Goal: Transaction & Acquisition: Purchase product/service

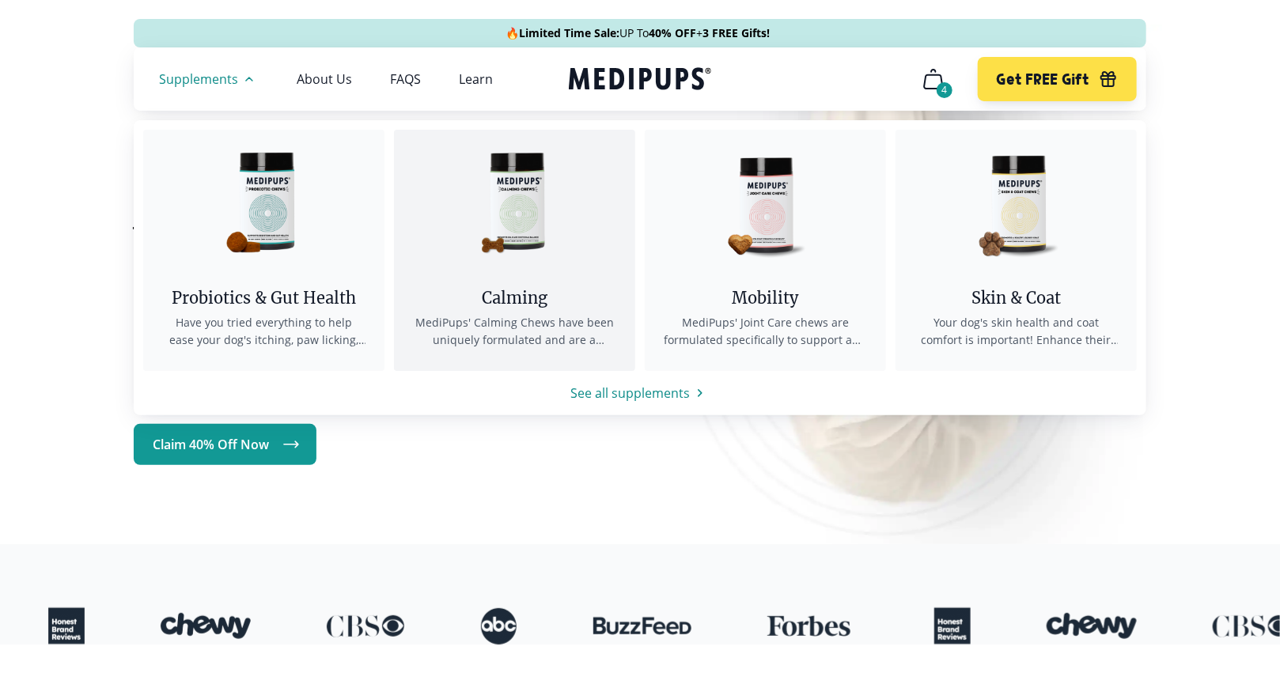
click at [525, 212] on img at bounding box center [515, 201] width 142 height 142
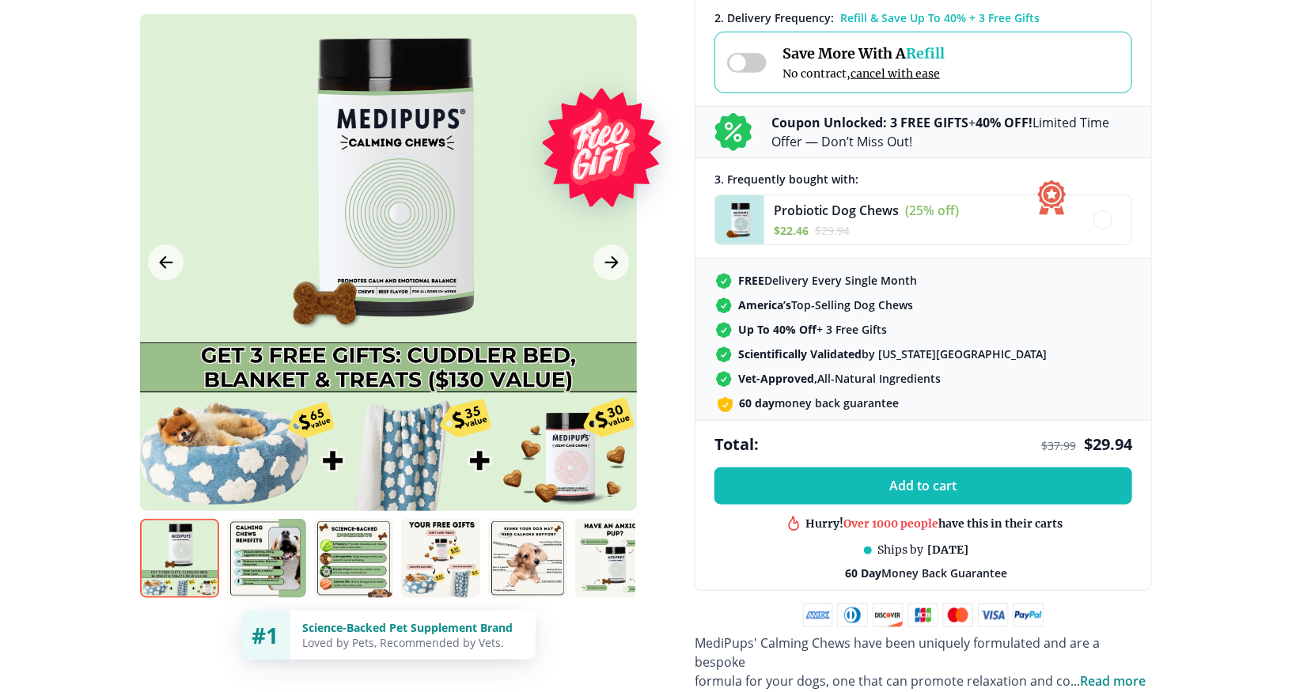
scroll to position [475, 0]
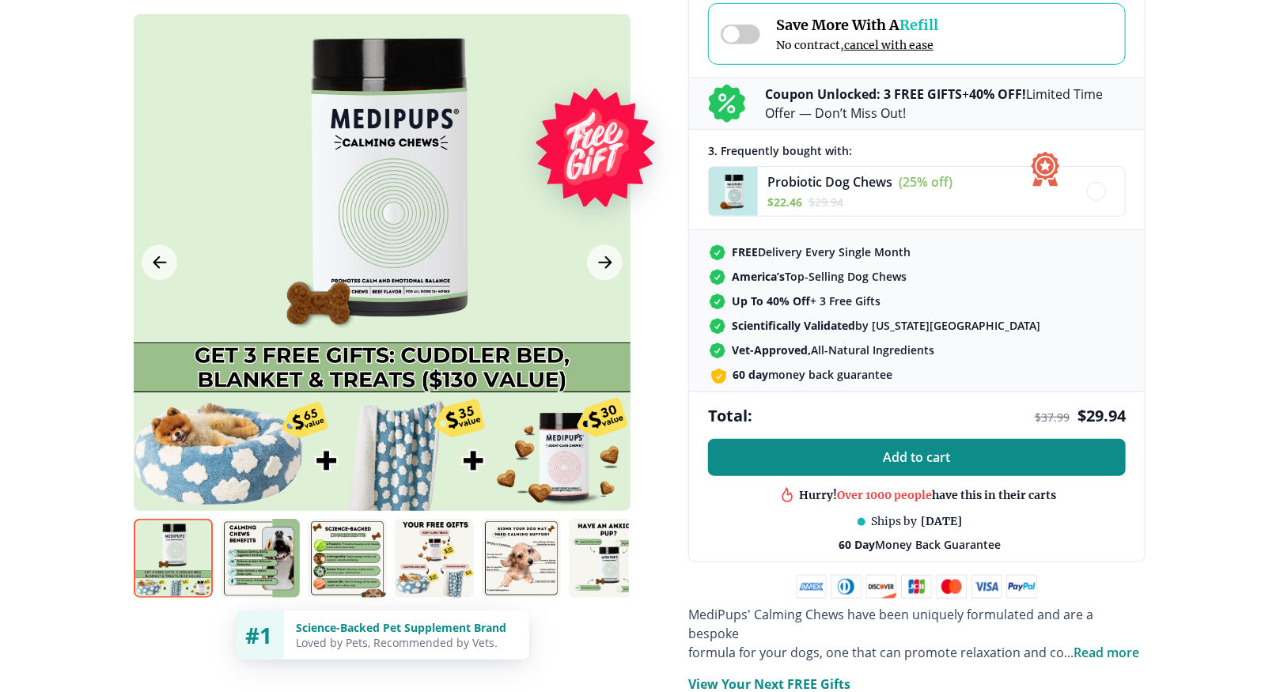
click at [881, 455] on button "Add to cart" at bounding box center [917, 457] width 418 height 37
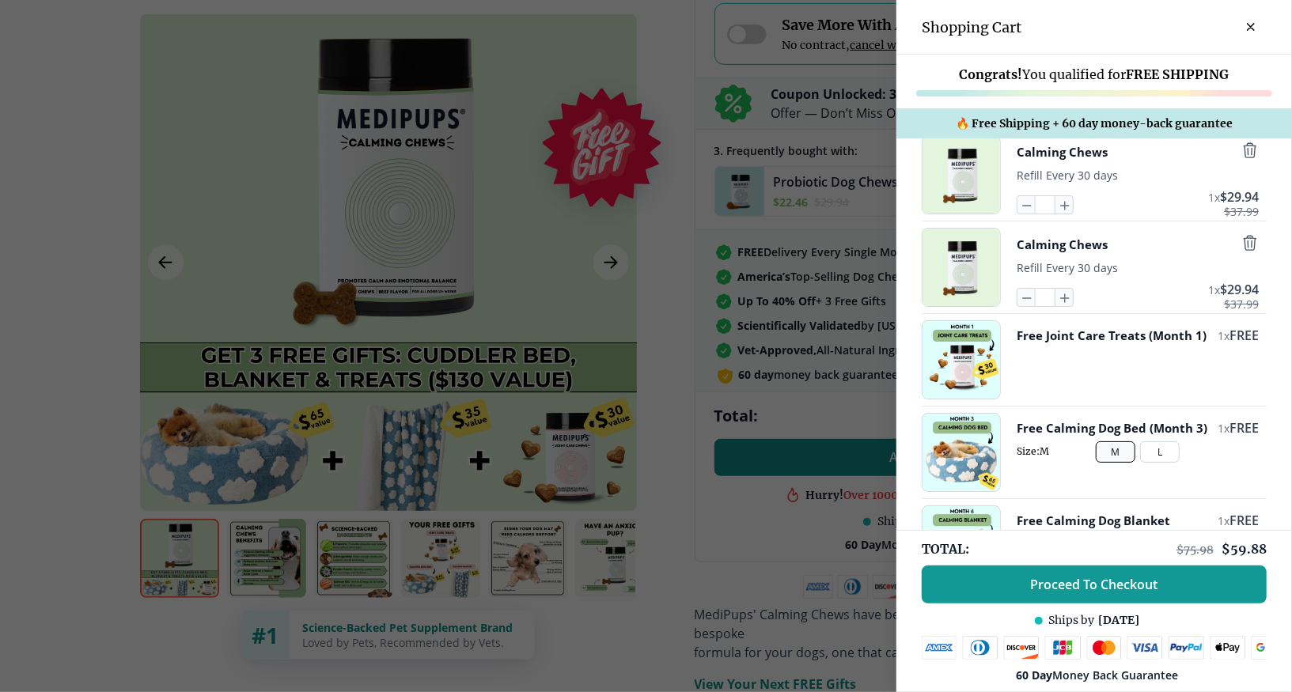
scroll to position [0, 0]
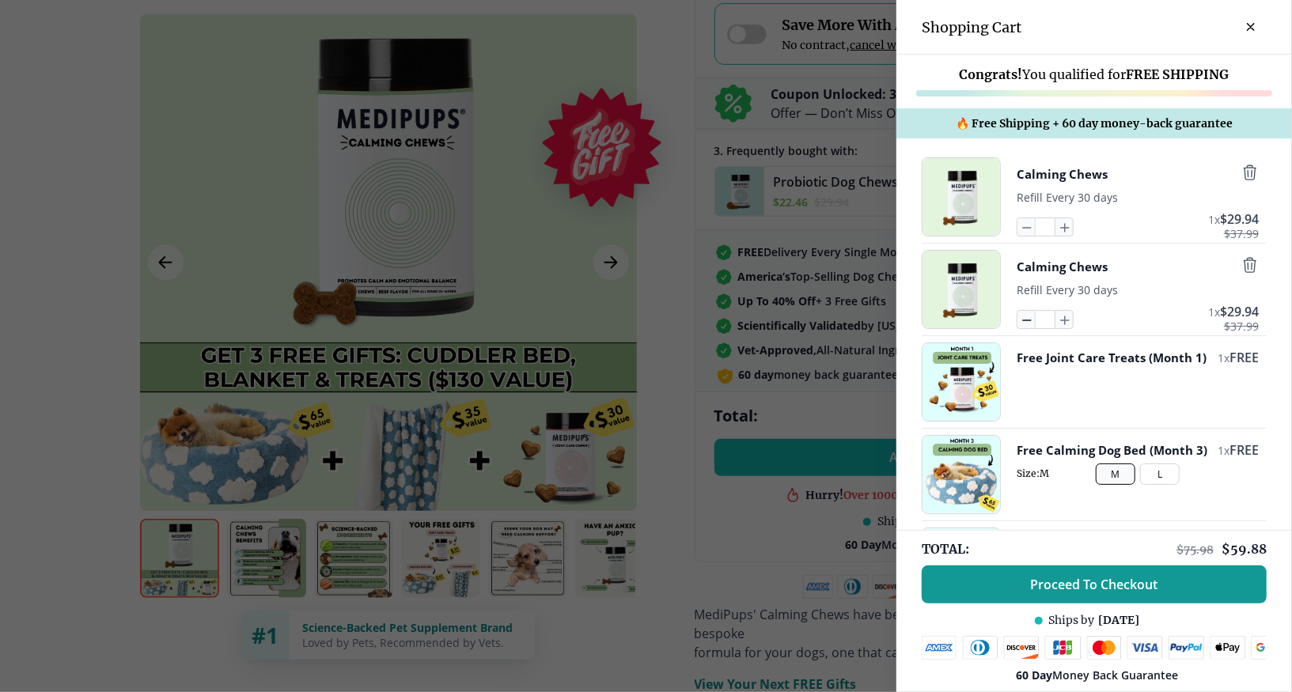
click at [1018, 323] on icon "button" at bounding box center [1026, 319] width 17 height 17
click at [1018, 318] on icon "button" at bounding box center [1026, 319] width 17 height 17
click at [1036, 319] on input "*" at bounding box center [1045, 319] width 19 height 19
drag, startPoint x: 1041, startPoint y: 317, endPoint x: 1000, endPoint y: 320, distance: 40.6
click at [1000, 320] on div "Calming Chews Refill Every 30 days * 1 x $ 29.94 $ 37.99" at bounding box center [1094, 289] width 345 height 79
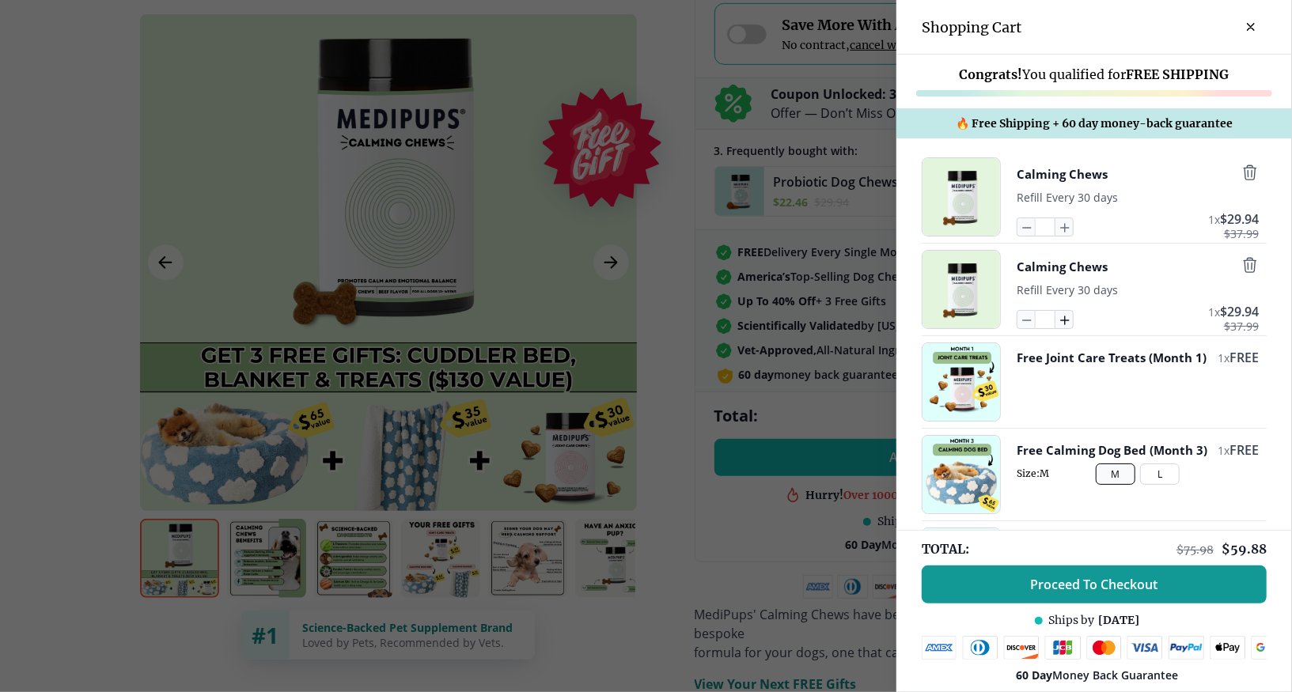
click at [1056, 321] on icon "button" at bounding box center [1064, 319] width 17 height 17
click at [1018, 322] on icon "button" at bounding box center [1026, 319] width 17 height 17
type input "*"
click at [1018, 322] on icon "button" at bounding box center [1026, 319] width 17 height 17
click at [1018, 318] on icon "button" at bounding box center [1026, 319] width 17 height 17
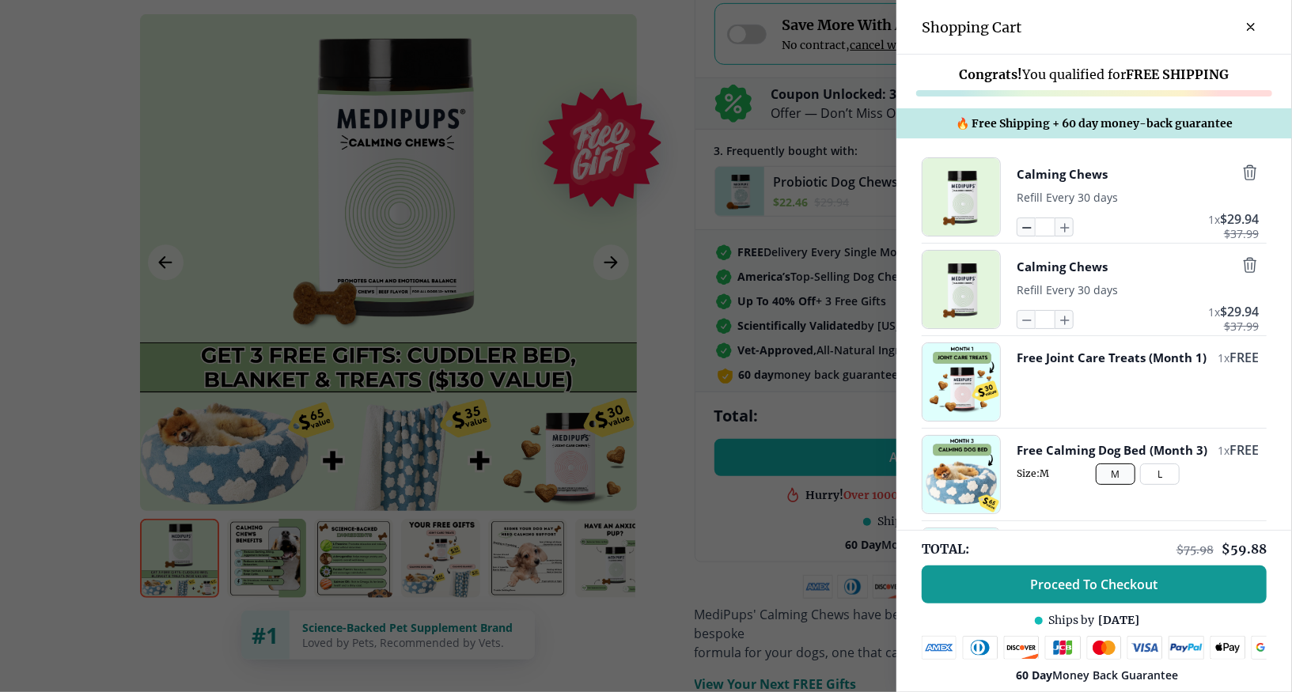
click at [1023, 228] on icon "button" at bounding box center [1027, 228] width 8 height 0
drag, startPoint x: 1036, startPoint y: 226, endPoint x: 1018, endPoint y: 227, distance: 18.3
click at [1018, 227] on div "*" at bounding box center [1045, 227] width 57 height 19
drag, startPoint x: 1040, startPoint y: 227, endPoint x: 1000, endPoint y: 226, distance: 39.6
click at [1000, 226] on div "Calming Chews Refill Every 30 days *** 100 x $ 29.94 $ 37.99" at bounding box center [1094, 196] width 345 height 79
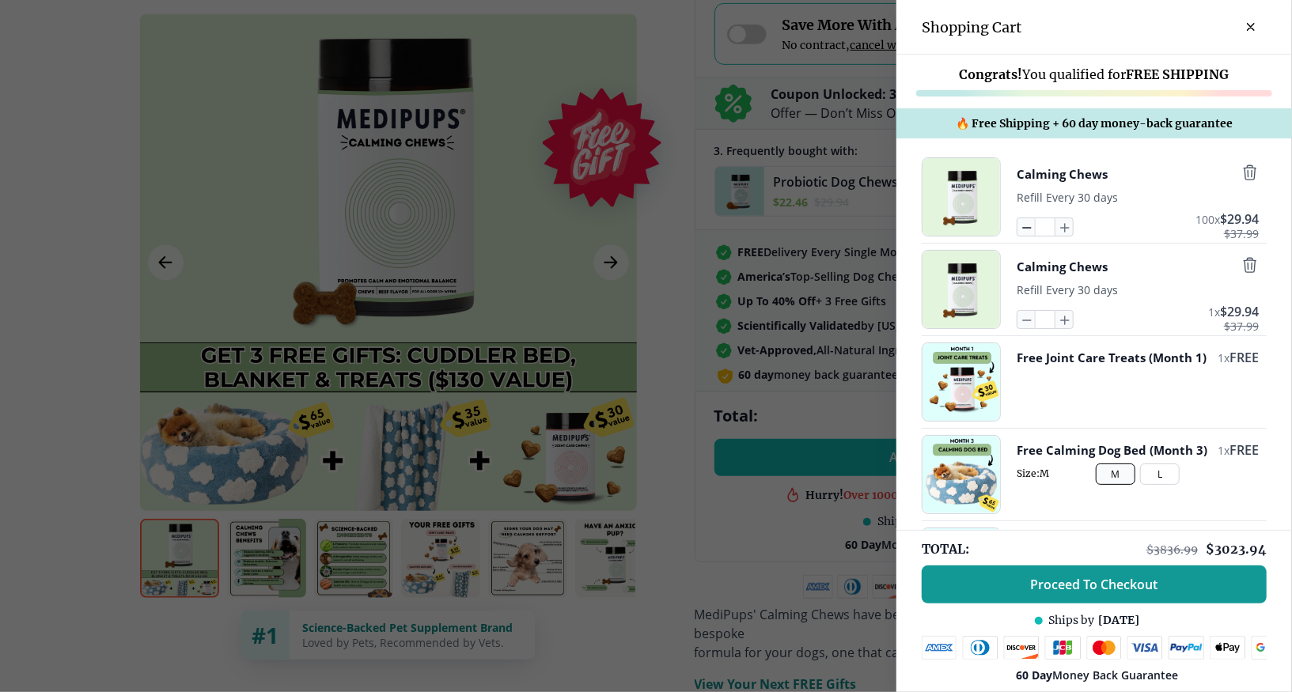
click at [1018, 225] on icon "button" at bounding box center [1026, 226] width 17 height 17
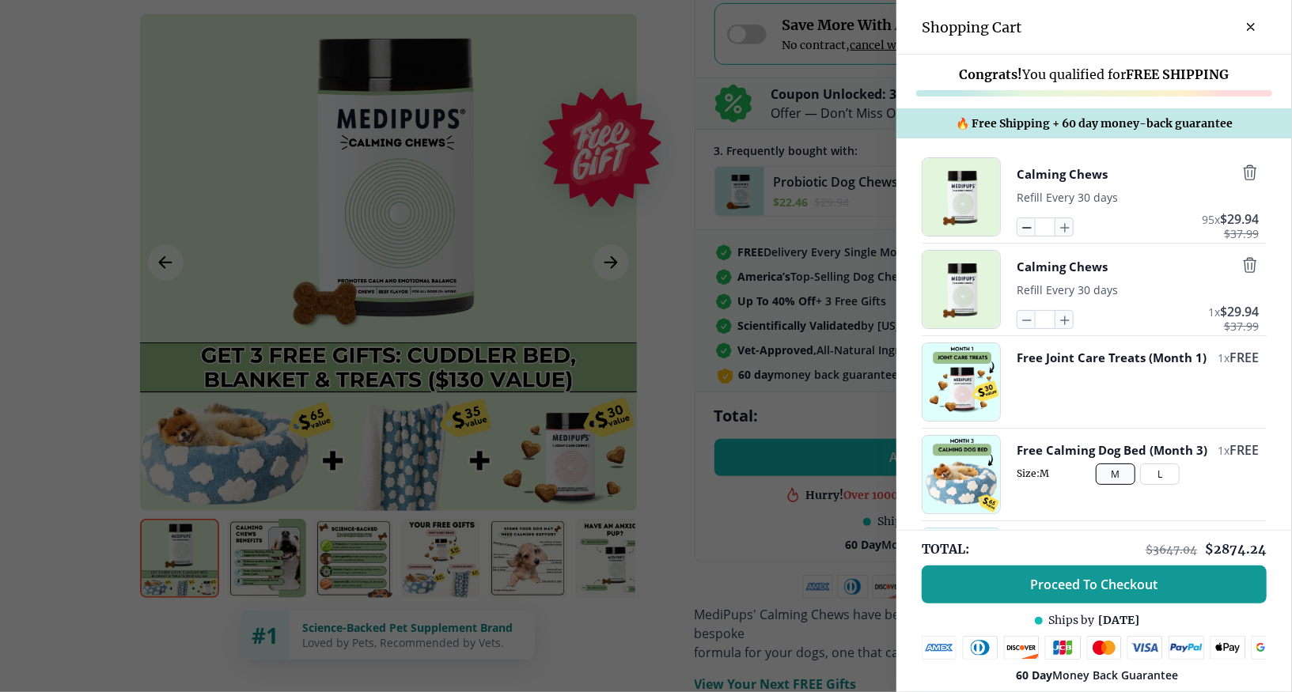
click at [1018, 225] on icon "button" at bounding box center [1026, 226] width 17 height 17
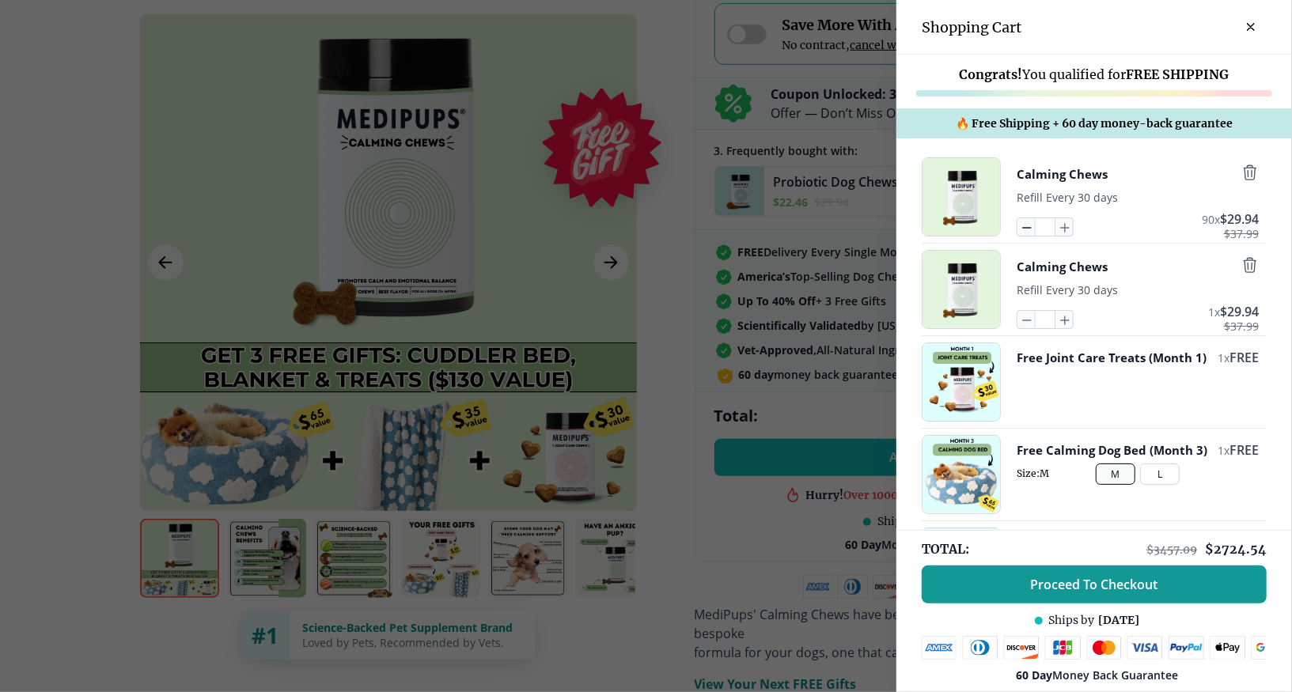
click at [1018, 225] on icon "button" at bounding box center [1026, 226] width 17 height 17
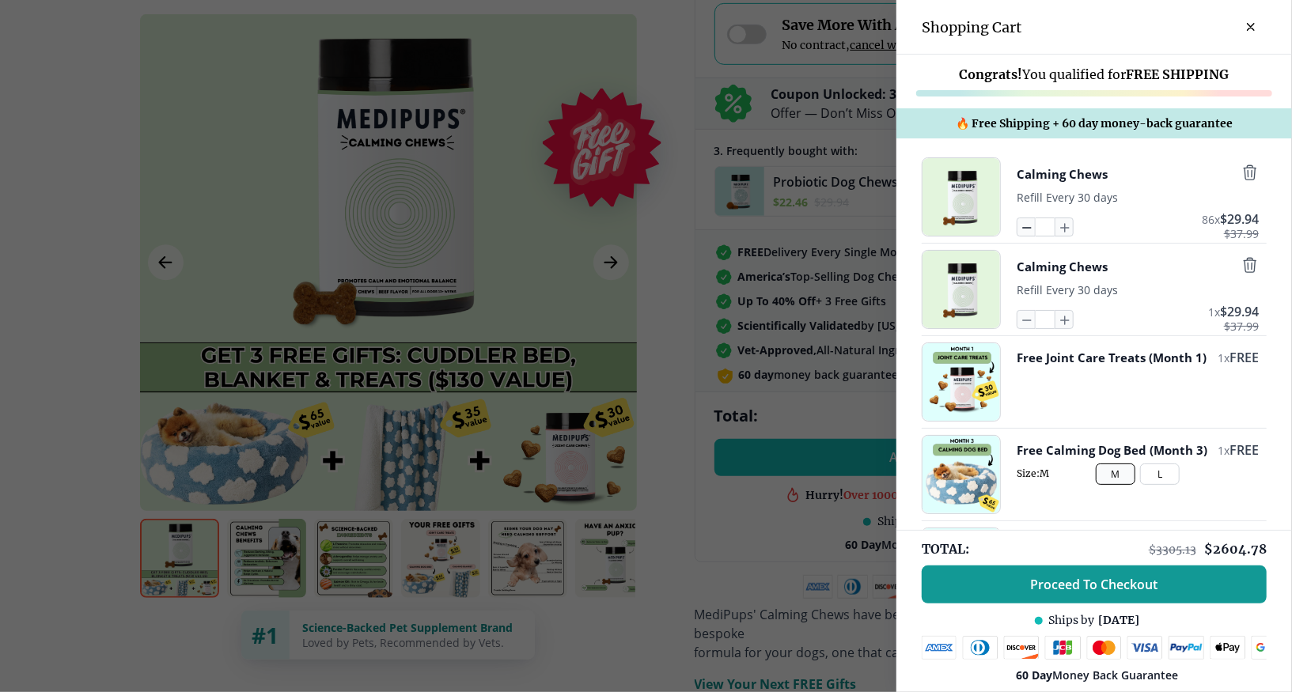
click at [1018, 225] on icon "button" at bounding box center [1026, 226] width 17 height 17
click at [1018, 226] on icon "button" at bounding box center [1026, 226] width 17 height 17
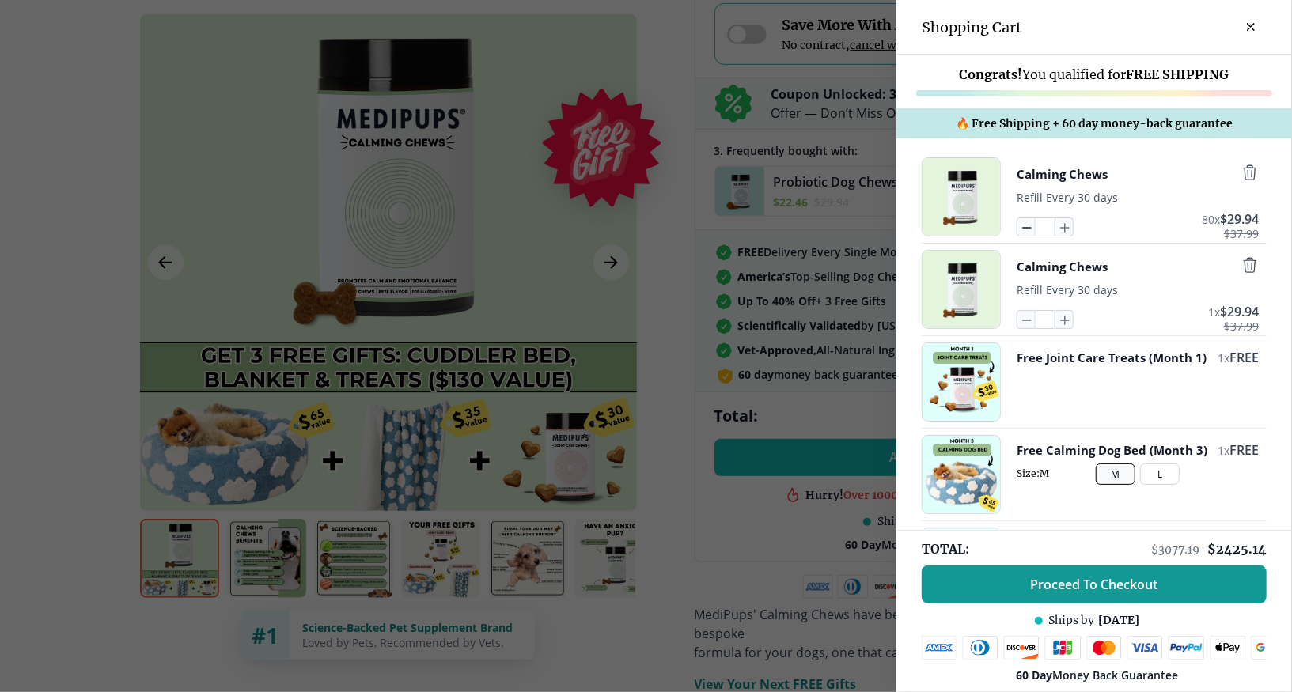
click at [1018, 226] on icon "button" at bounding box center [1026, 226] width 17 height 17
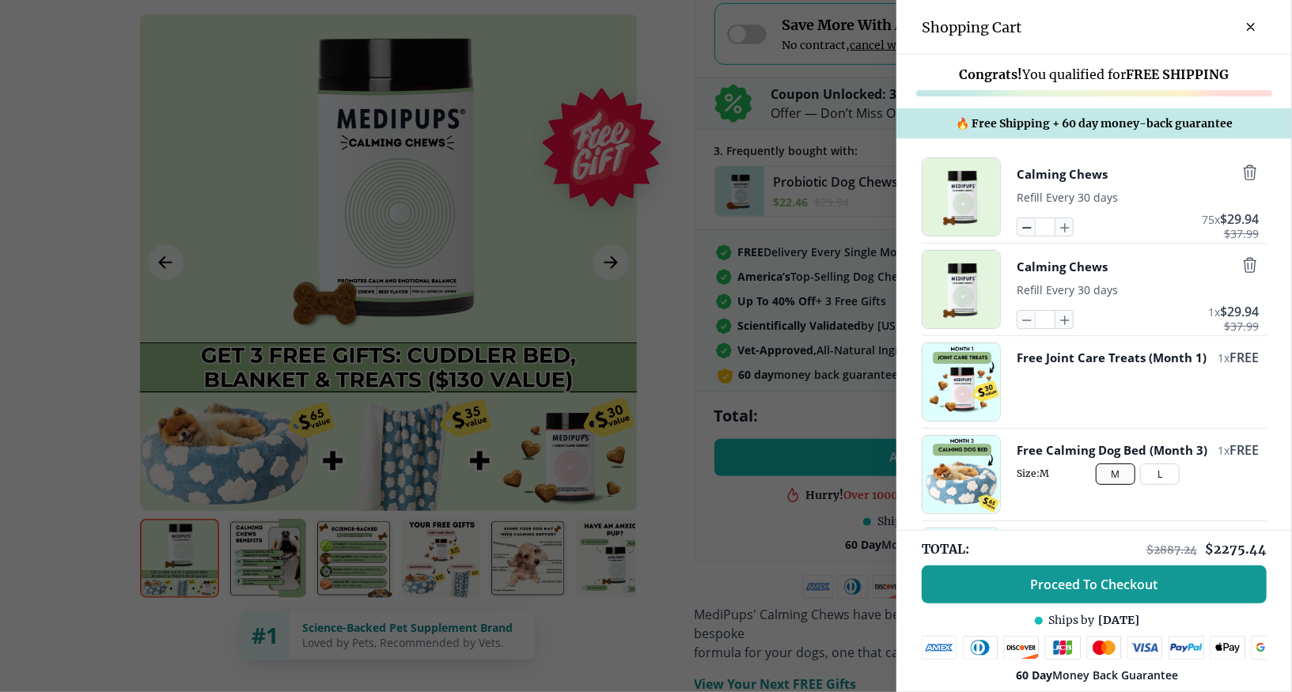
click at [1018, 226] on icon "button" at bounding box center [1026, 226] width 17 height 17
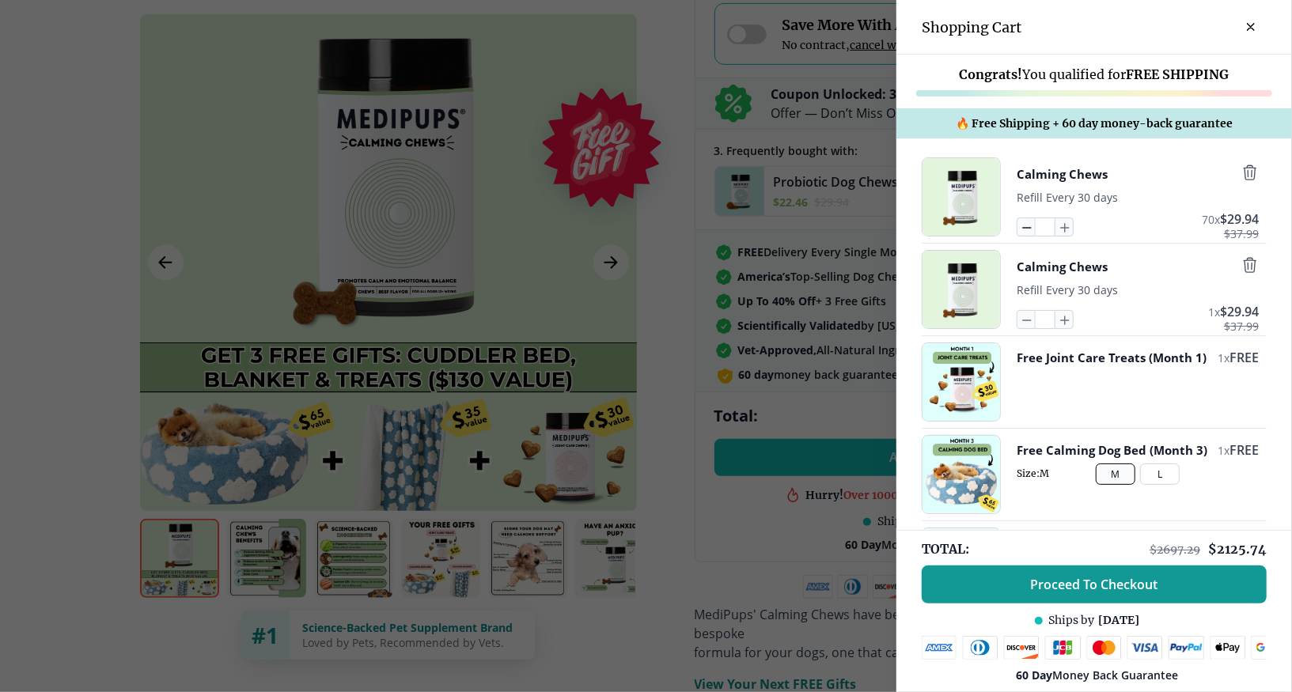
click at [1018, 226] on icon "button" at bounding box center [1026, 226] width 17 height 17
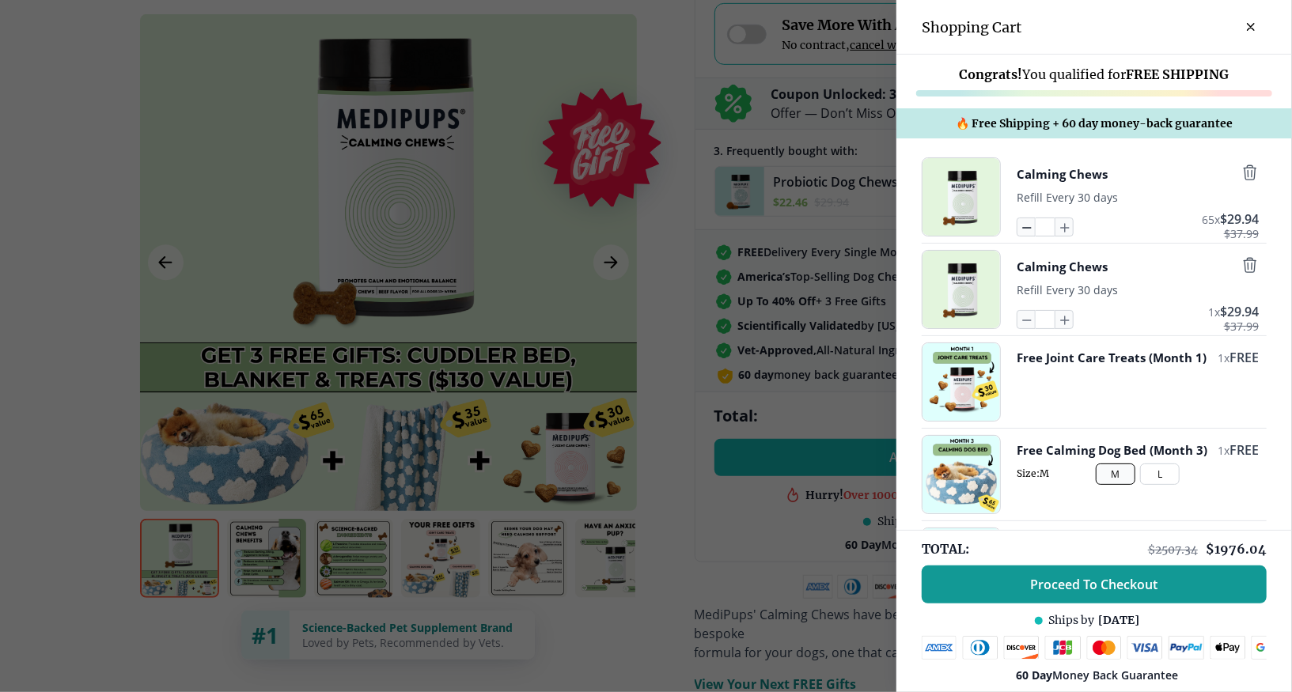
click at [1018, 226] on icon "button" at bounding box center [1026, 226] width 17 height 17
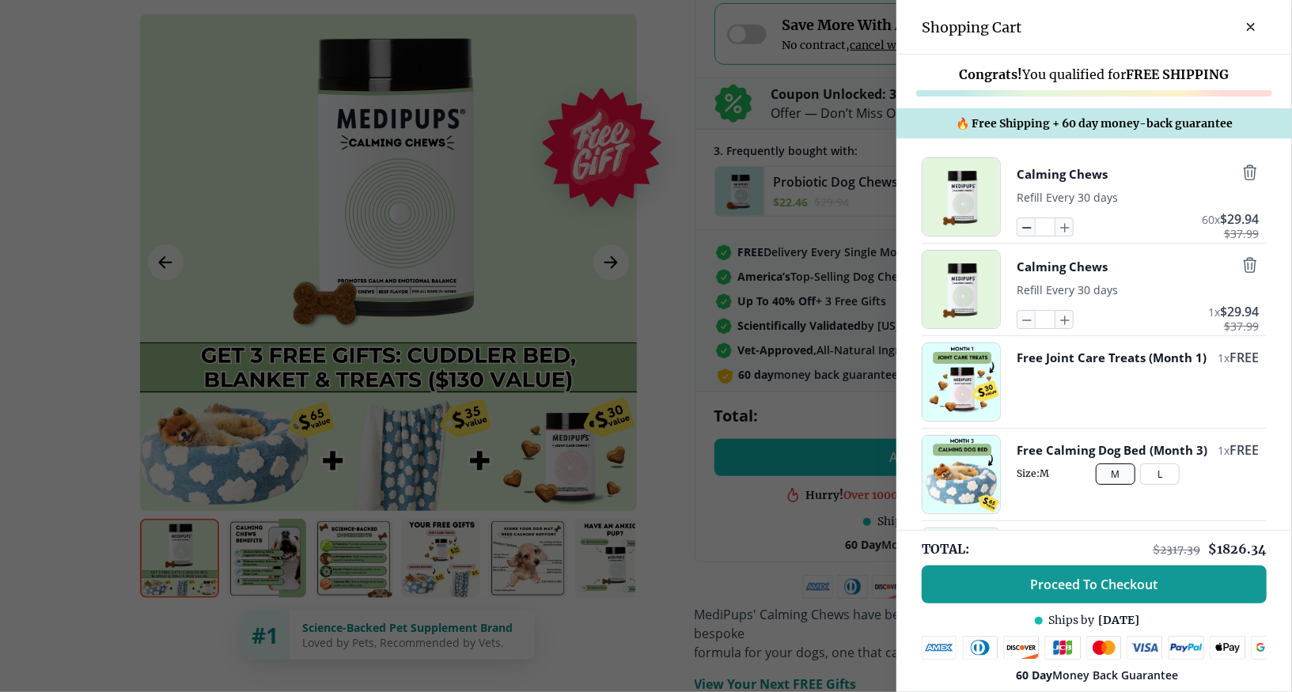
click at [1018, 226] on icon "button" at bounding box center [1026, 226] width 17 height 17
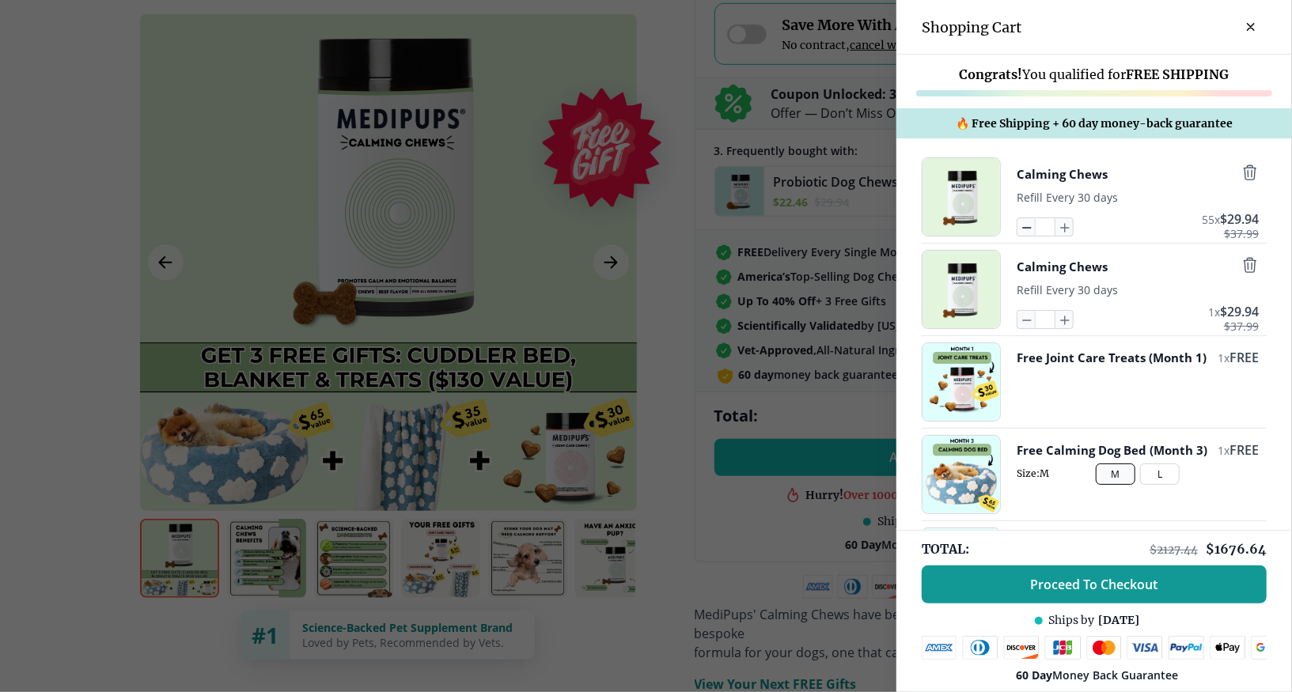
click at [1018, 226] on icon "button" at bounding box center [1026, 226] width 17 height 17
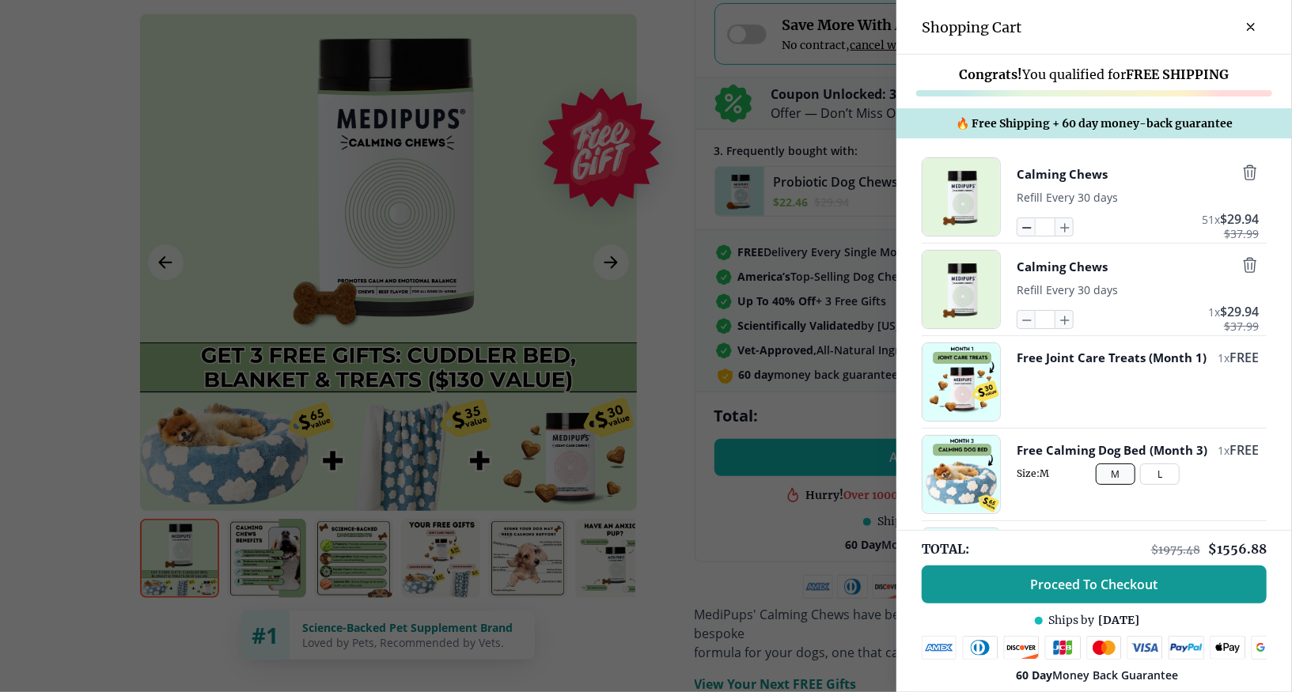
click at [1018, 226] on icon "button" at bounding box center [1026, 226] width 17 height 17
click at [1018, 228] on icon "button" at bounding box center [1026, 226] width 17 height 17
click at [1023, 228] on icon "button" at bounding box center [1027, 228] width 8 height 0
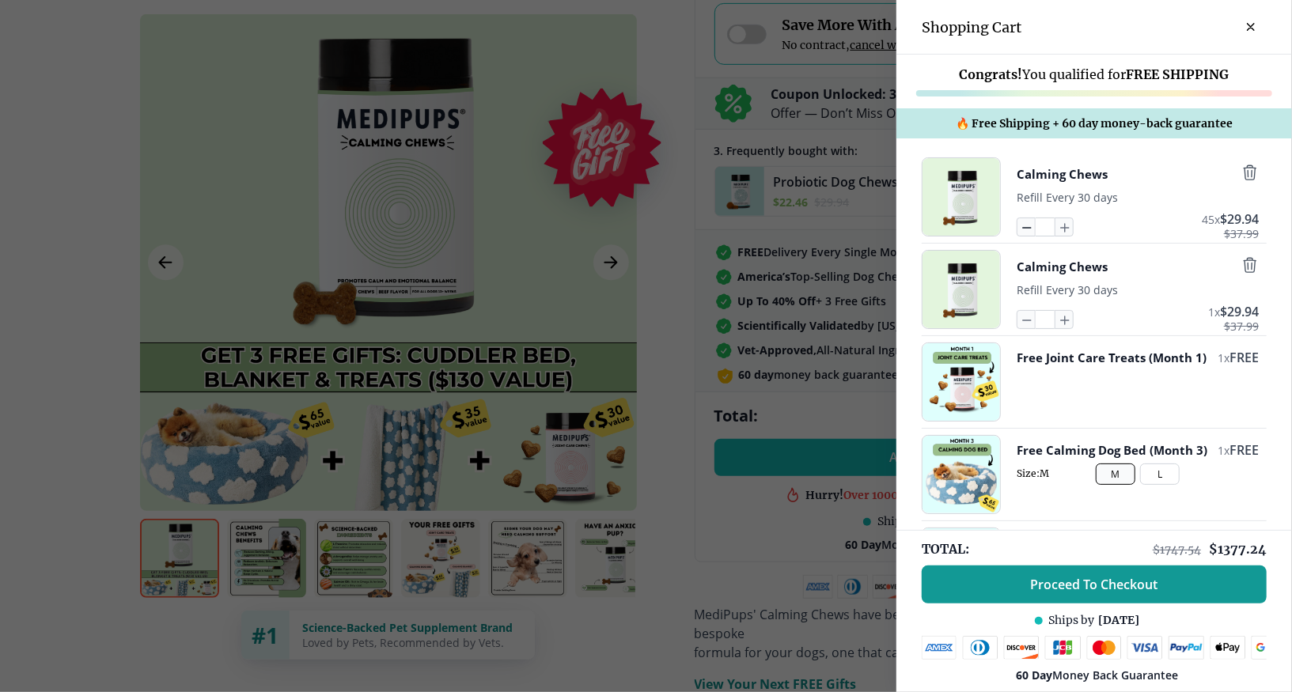
click at [1018, 231] on icon "button" at bounding box center [1026, 226] width 17 height 17
click at [1023, 228] on icon "button" at bounding box center [1027, 228] width 8 height 0
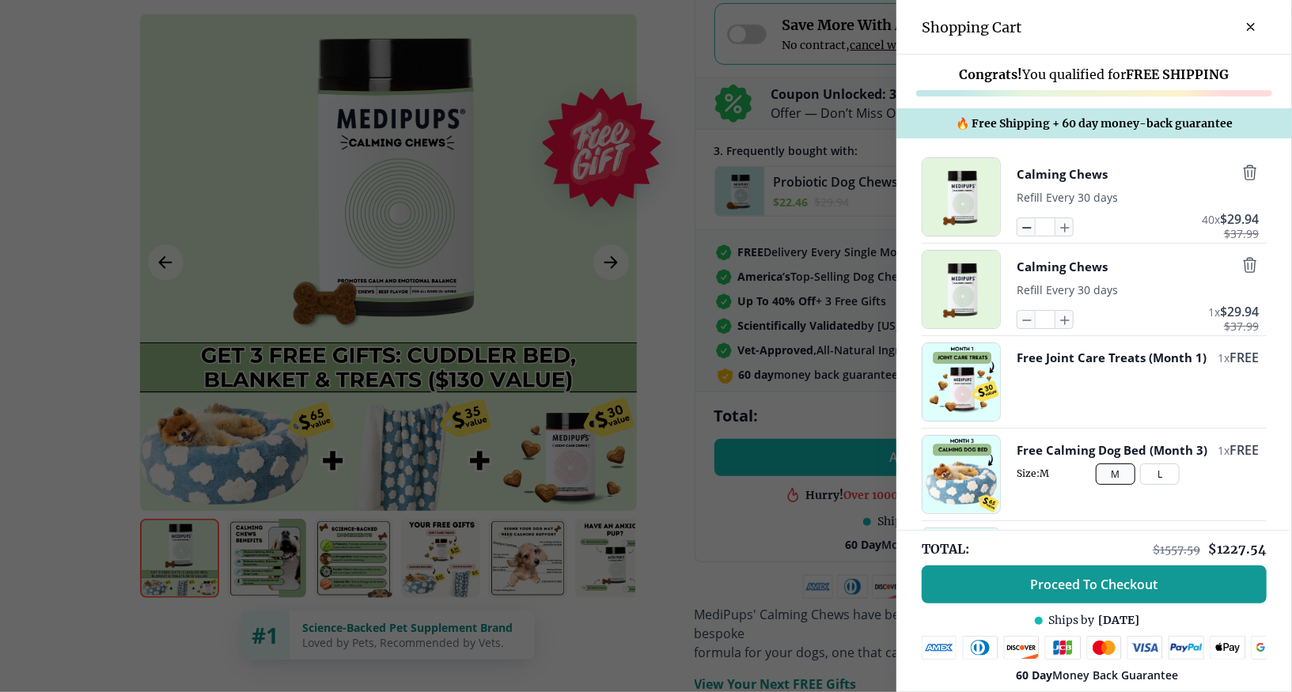
click at [1023, 228] on icon "button" at bounding box center [1027, 228] width 8 height 0
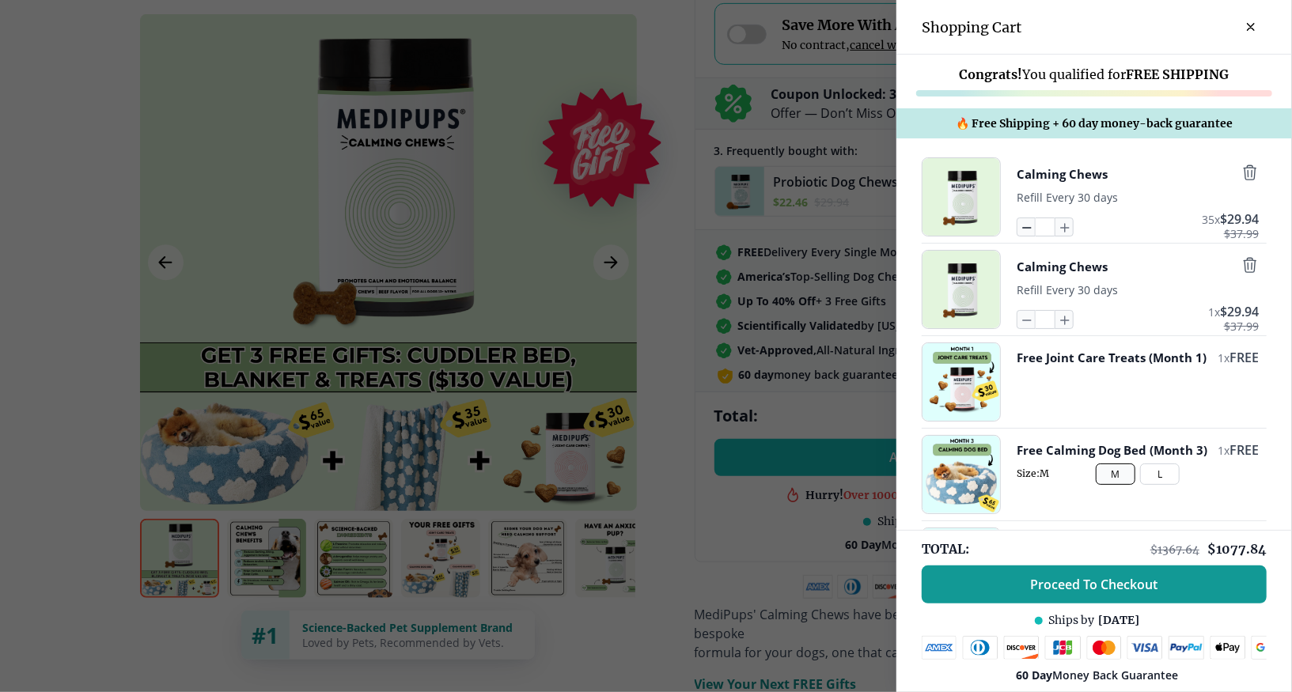
click at [1023, 228] on icon "button" at bounding box center [1027, 228] width 8 height 0
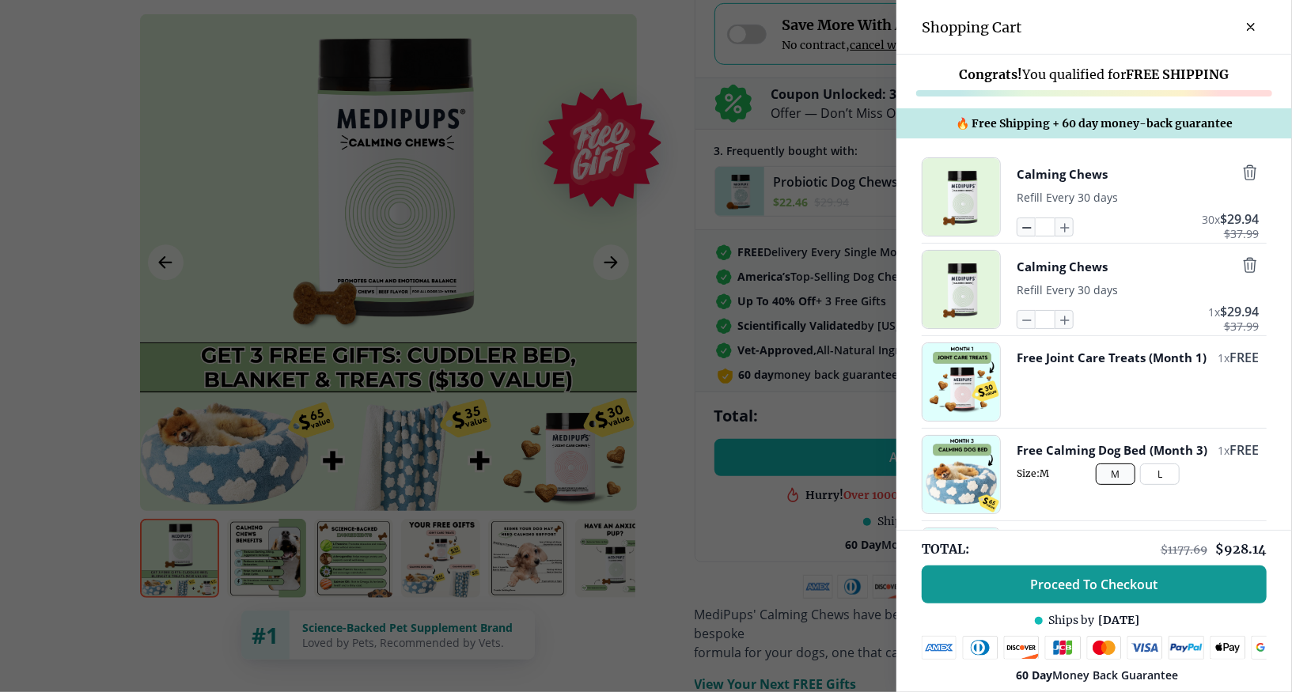
click at [1023, 228] on icon "button" at bounding box center [1027, 228] width 8 height 0
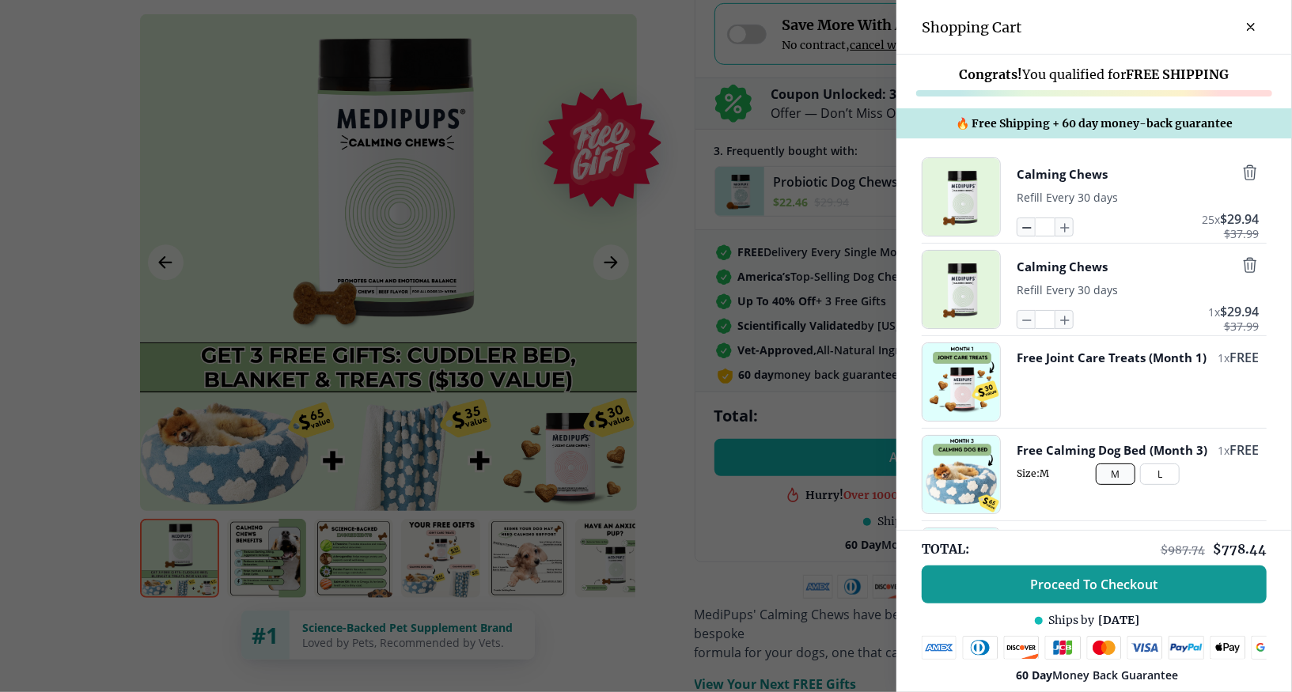
click at [1023, 228] on icon "button" at bounding box center [1027, 228] width 8 height 0
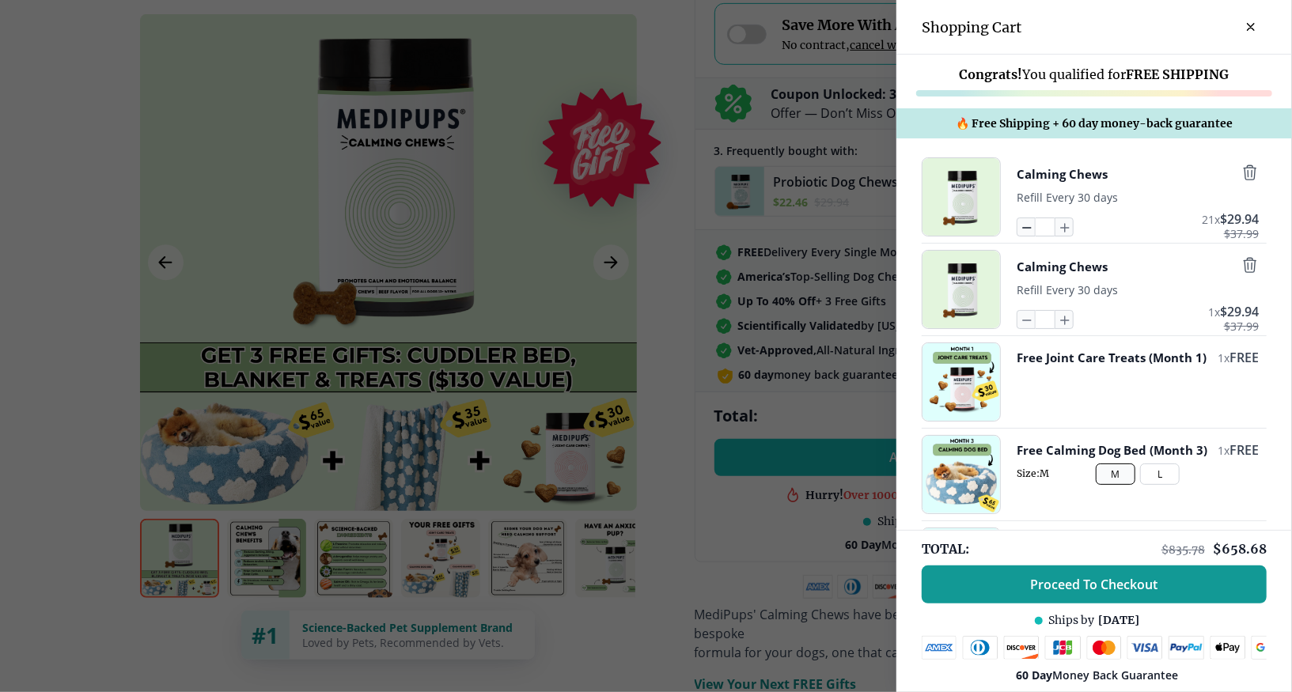
click at [1023, 228] on icon "button" at bounding box center [1027, 228] width 8 height 0
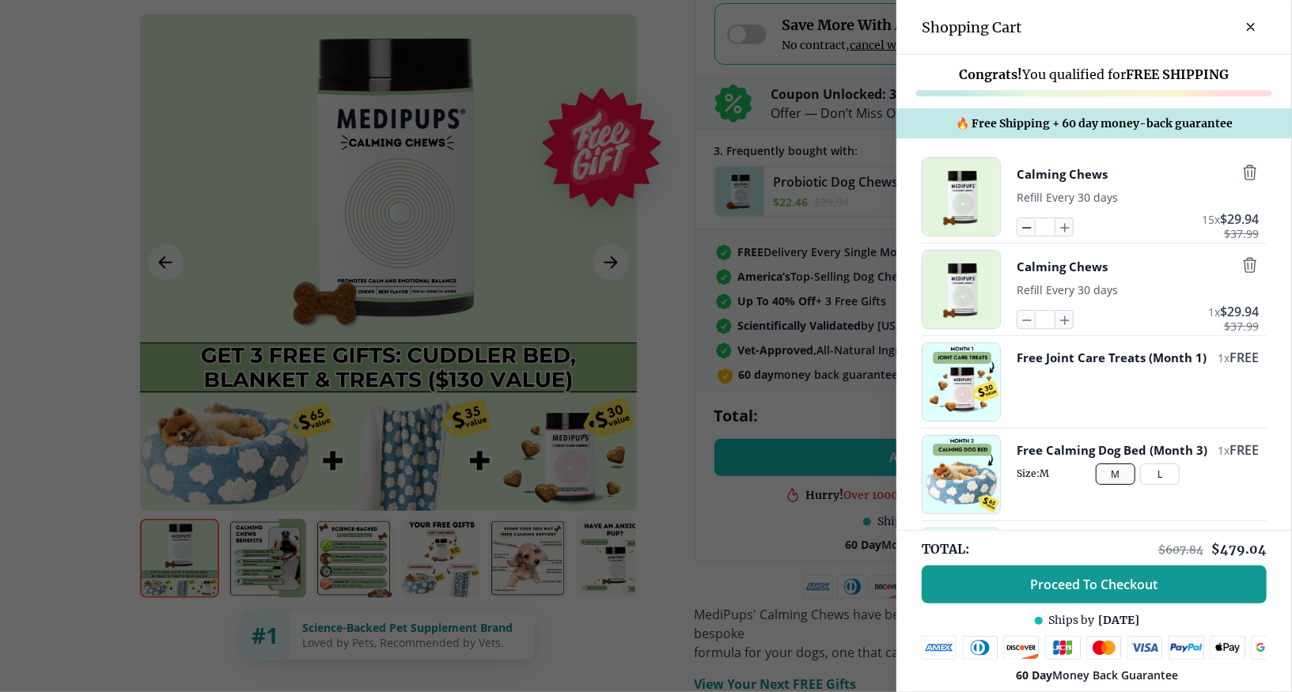
click at [1023, 228] on icon "button" at bounding box center [1027, 228] width 8 height 0
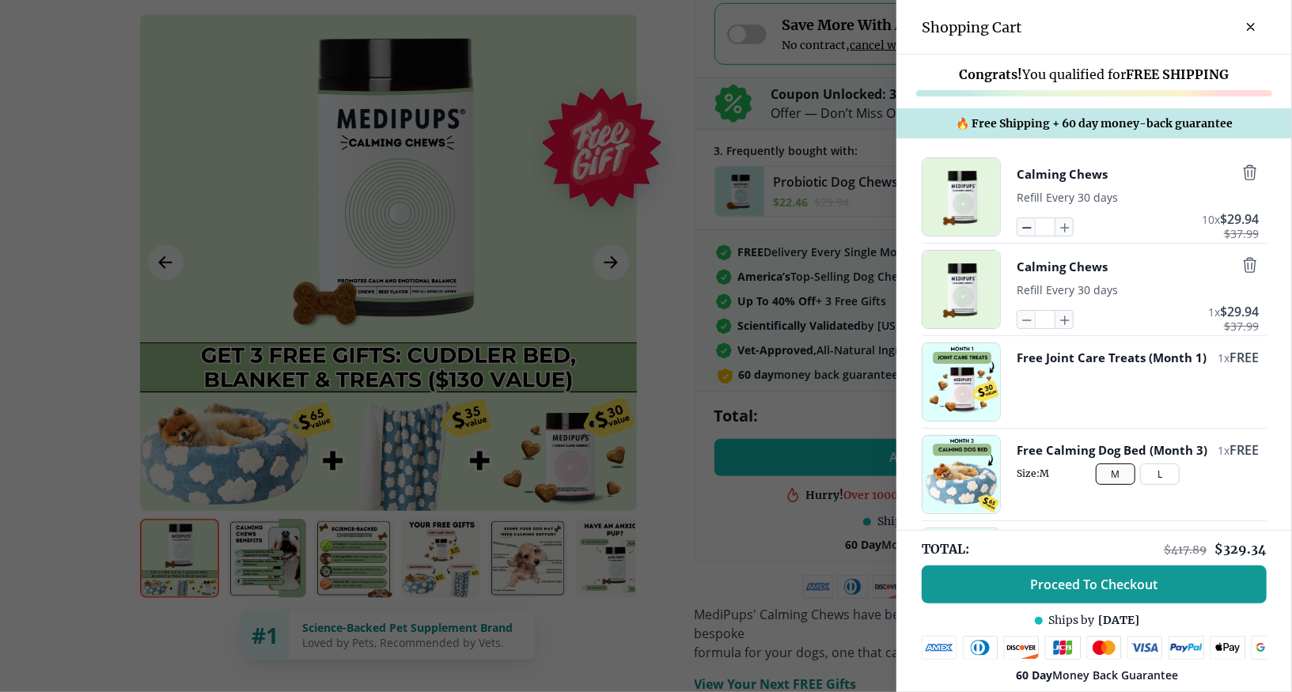
click at [1023, 228] on icon "button" at bounding box center [1027, 228] width 8 height 0
click at [1018, 230] on icon "button" at bounding box center [1026, 226] width 17 height 17
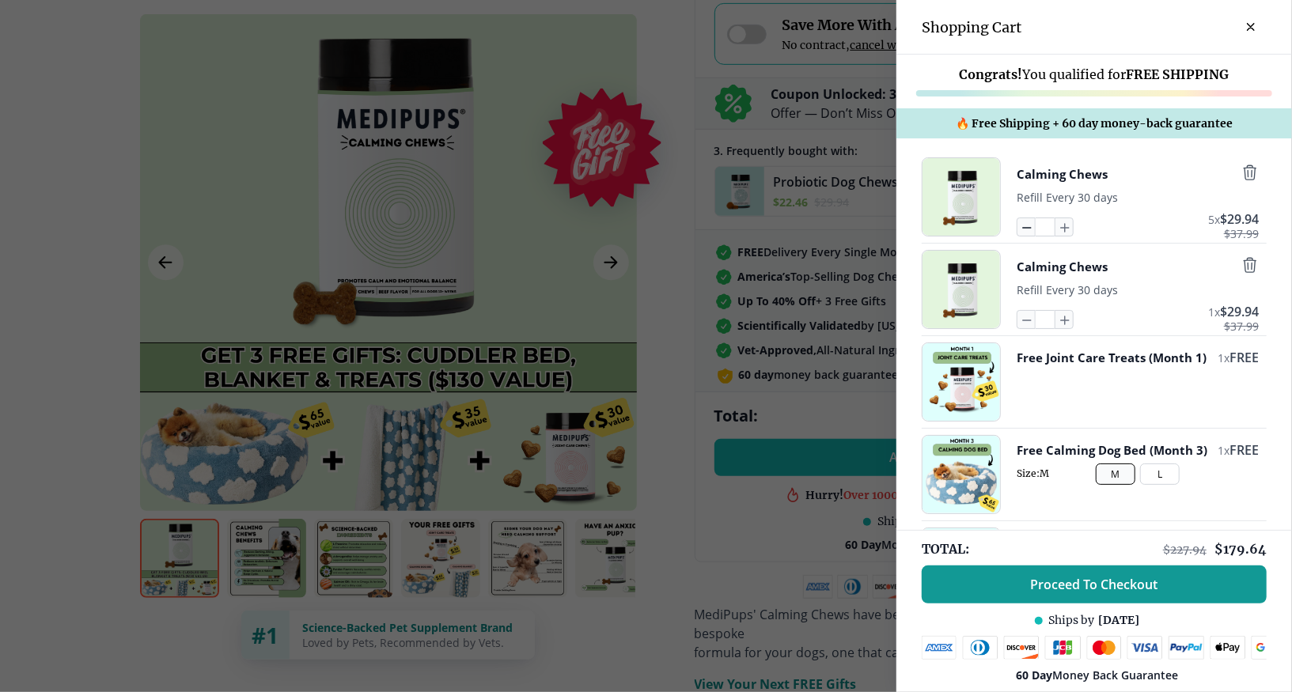
click at [1023, 228] on icon "button" at bounding box center [1027, 228] width 8 height 0
type input "*"
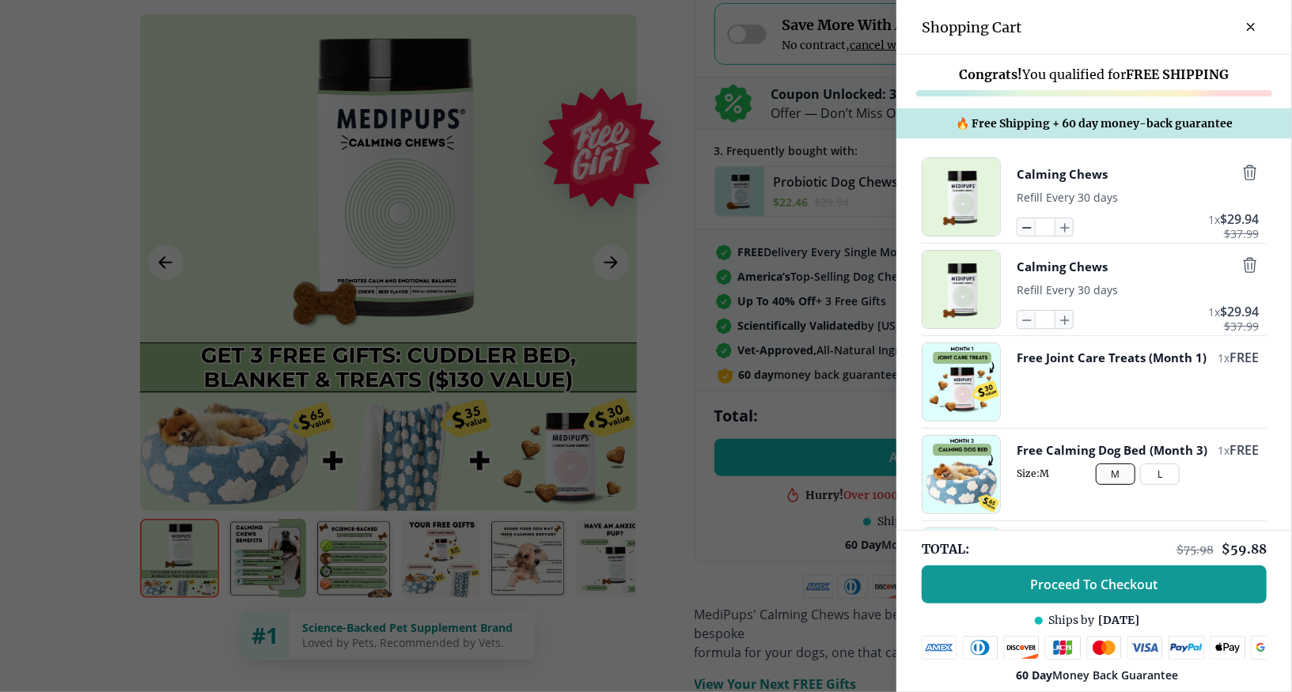
click at [1023, 228] on icon "button" at bounding box center [1027, 228] width 8 height 0
click at [1018, 226] on icon "button" at bounding box center [1026, 226] width 17 height 17
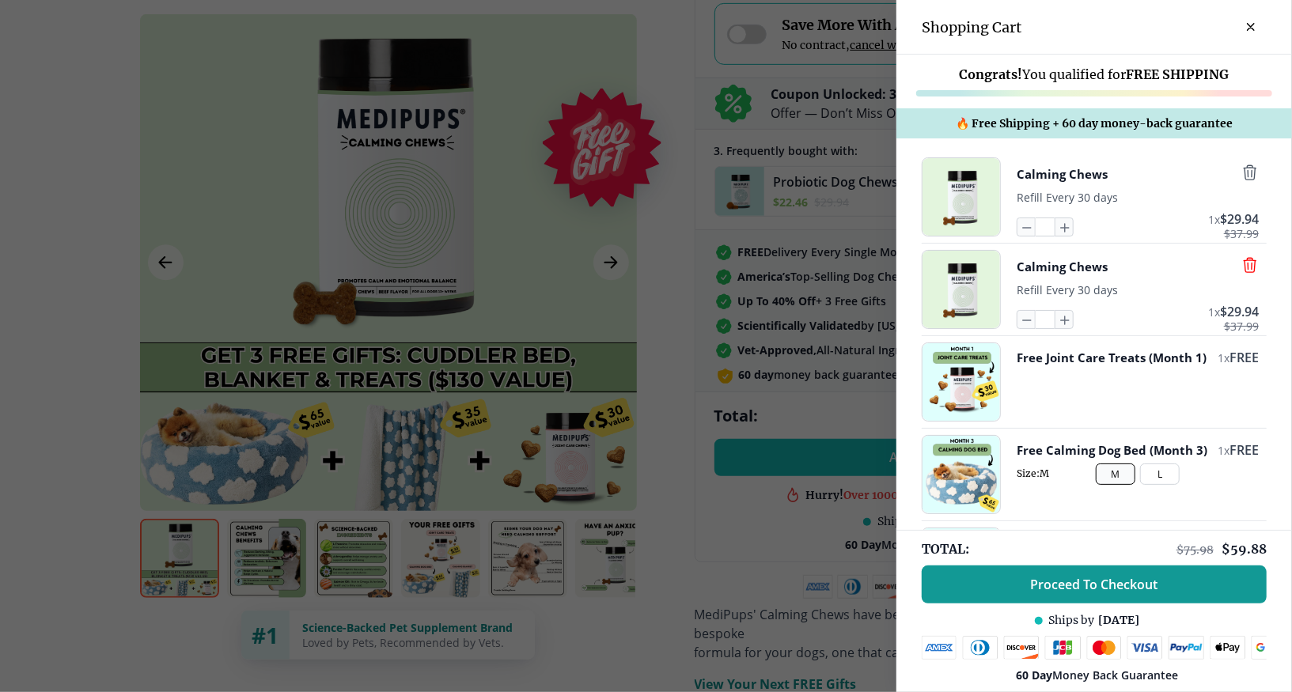
click at [1242, 263] on icon "button" at bounding box center [1250, 264] width 17 height 17
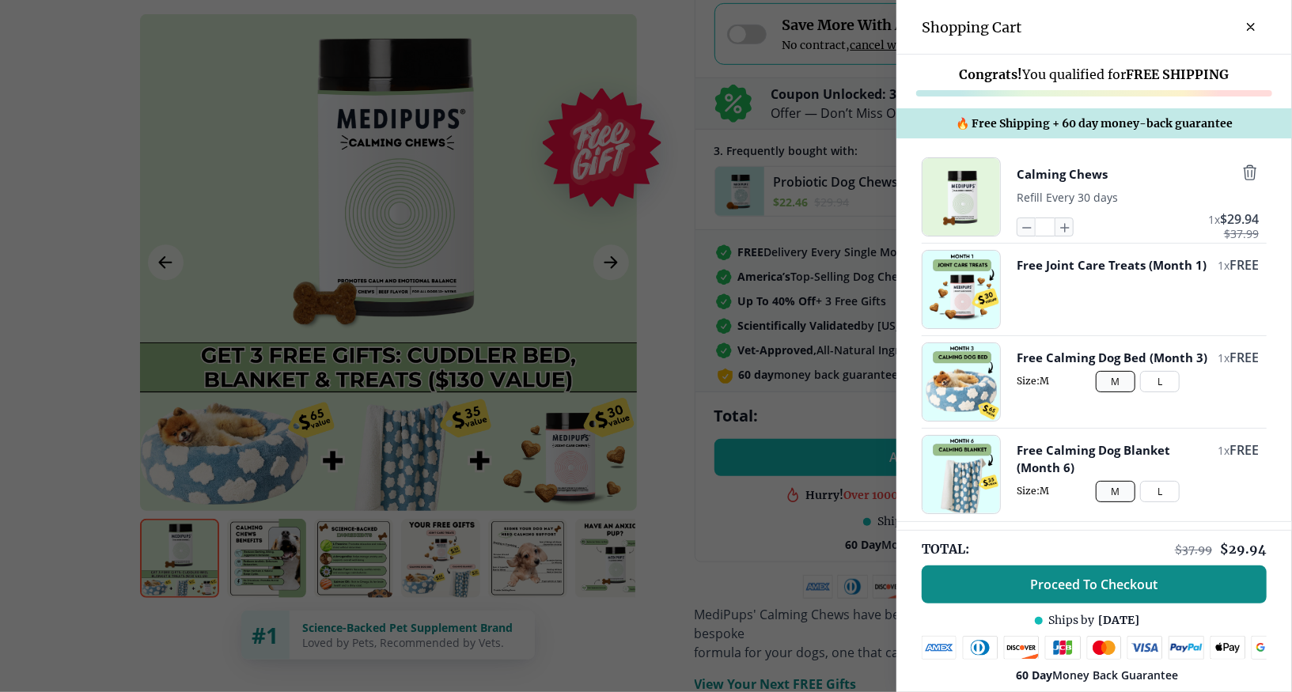
click at [1031, 577] on span "Proceed To Checkout" at bounding box center [1094, 585] width 127 height 16
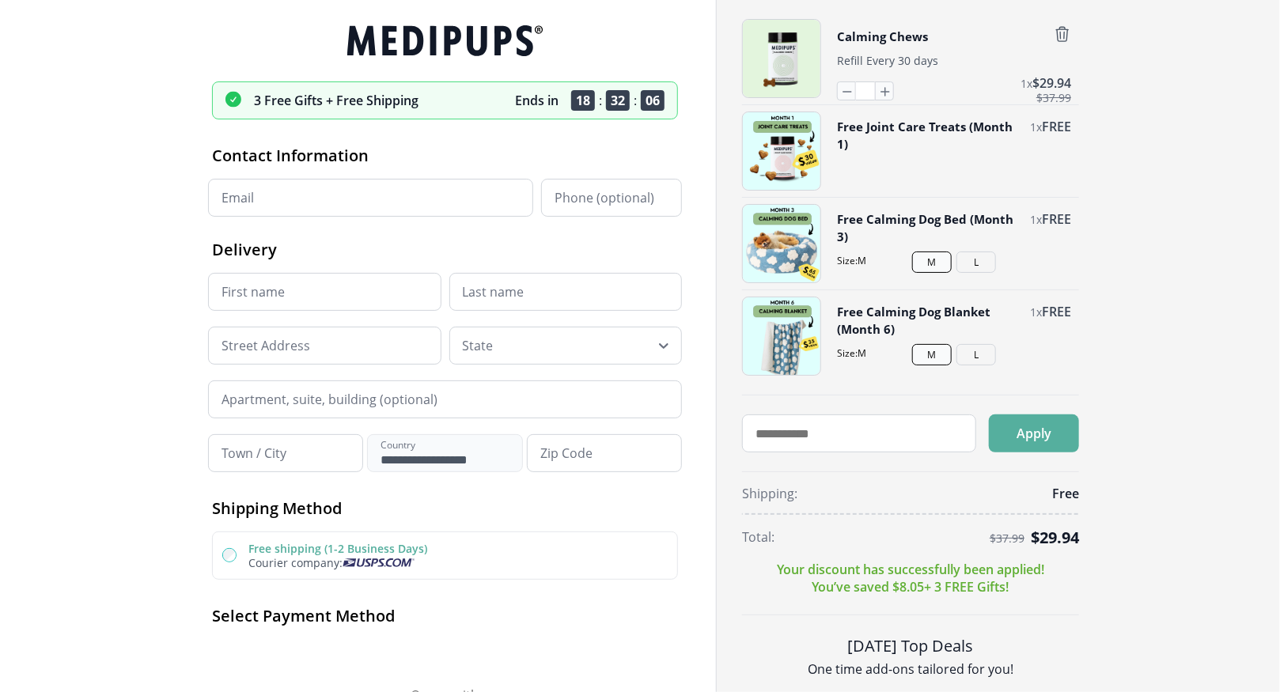
click at [252, 186] on input "Email" at bounding box center [370, 198] width 325 height 38
type input "**********"
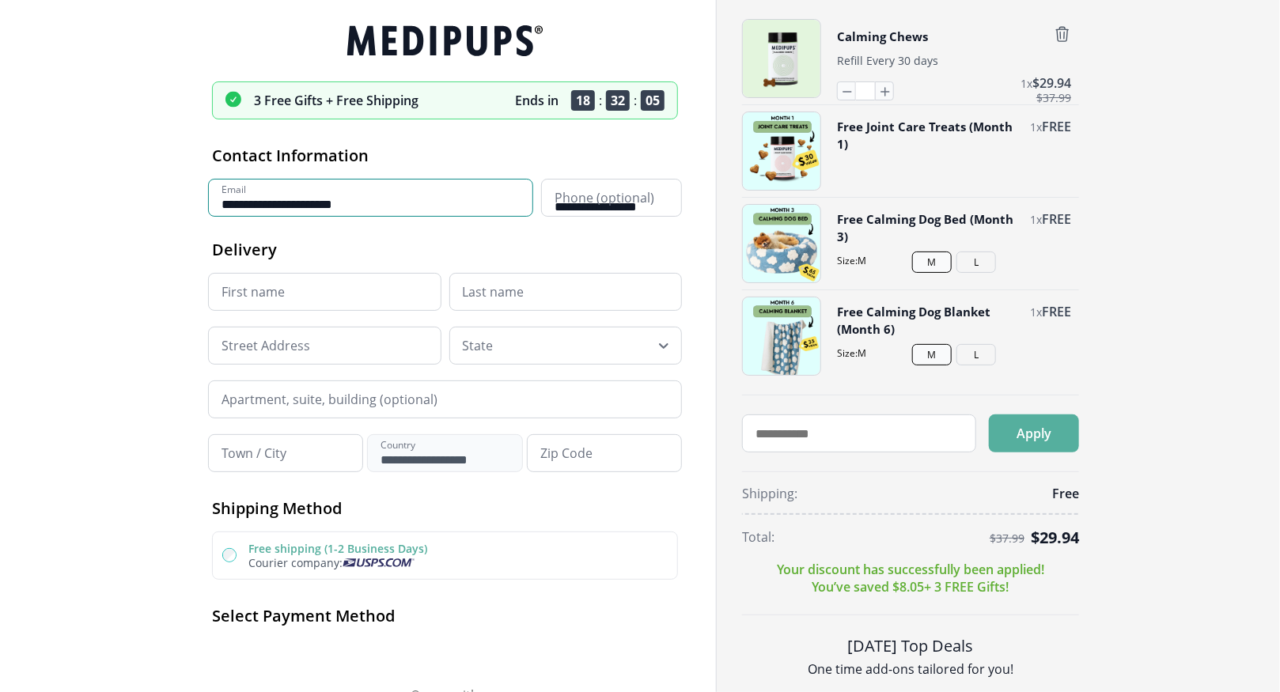
type input "****"
type input "******"
type input "**********"
type input "********"
type input "**********"
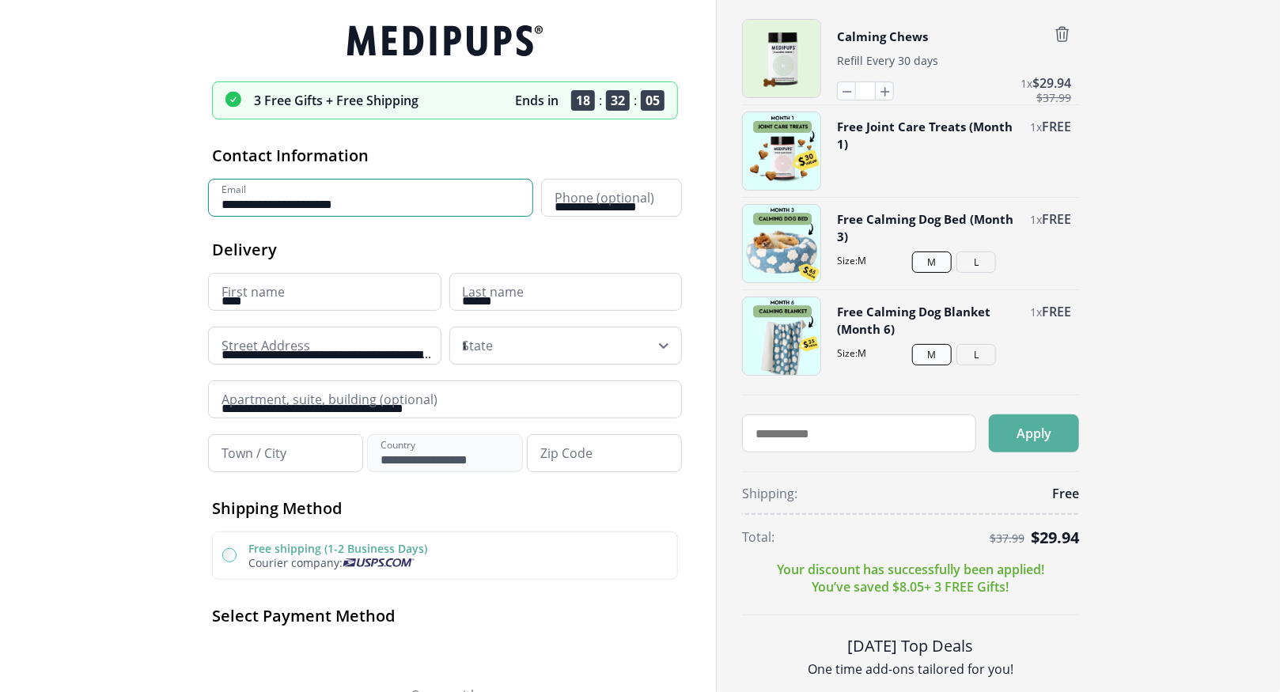
type input "**********"
type input "*****"
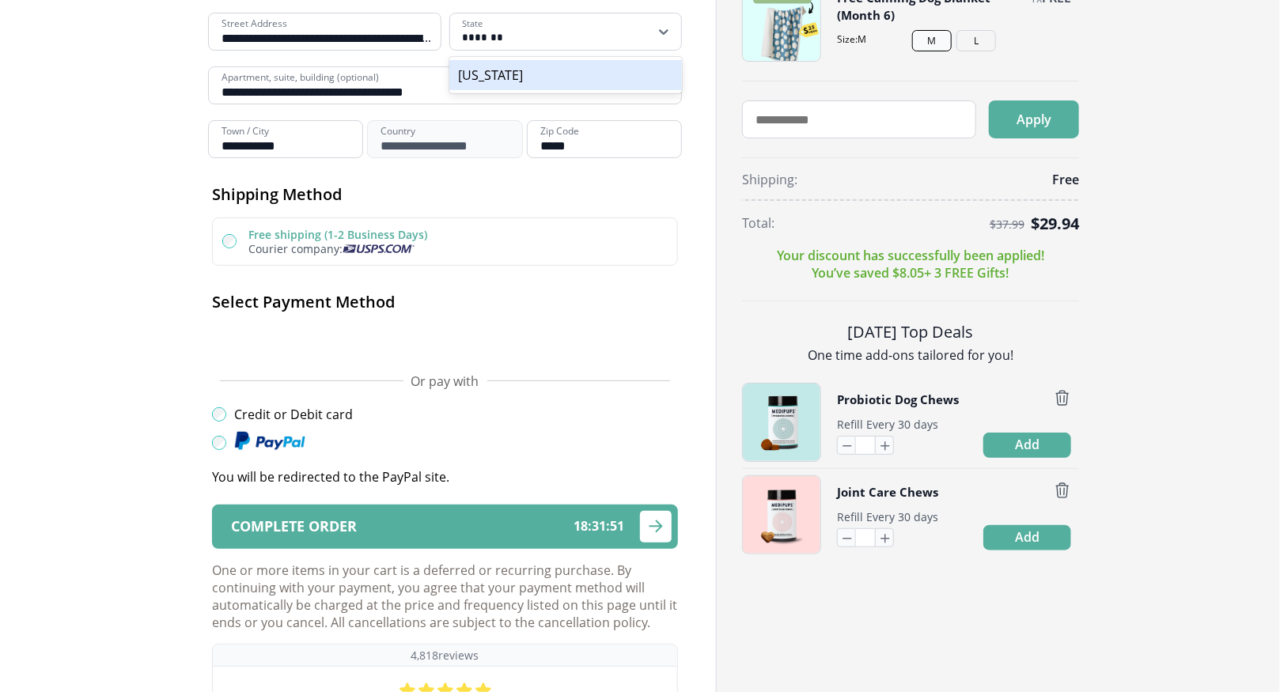
scroll to position [396, 0]
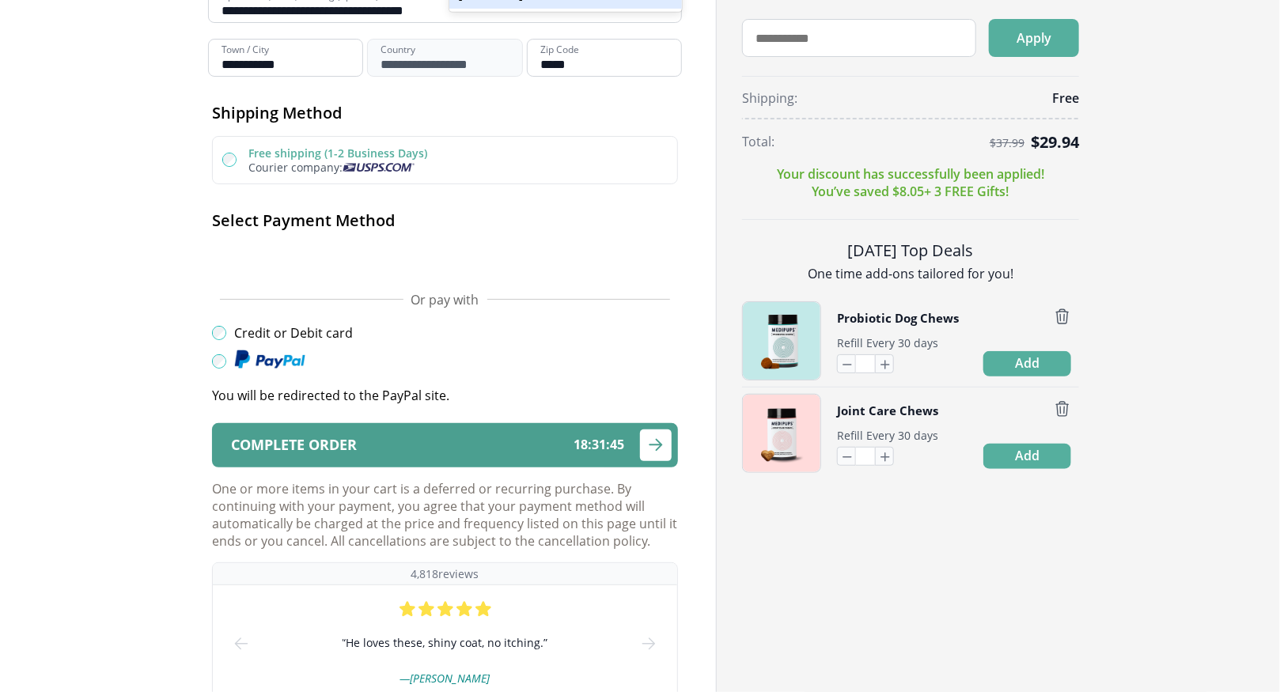
click at [385, 443] on div "Complete order 18 : 31 : 45" at bounding box center [427, 445] width 393 height 15
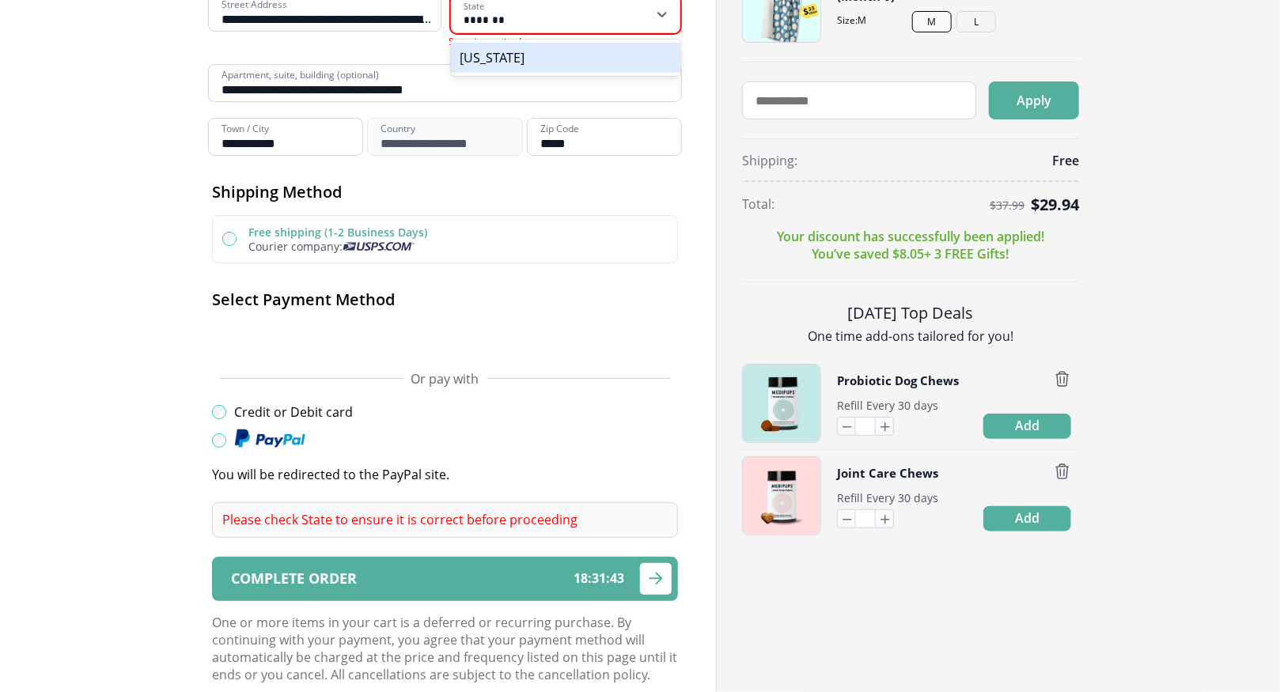
scroll to position [238, 0]
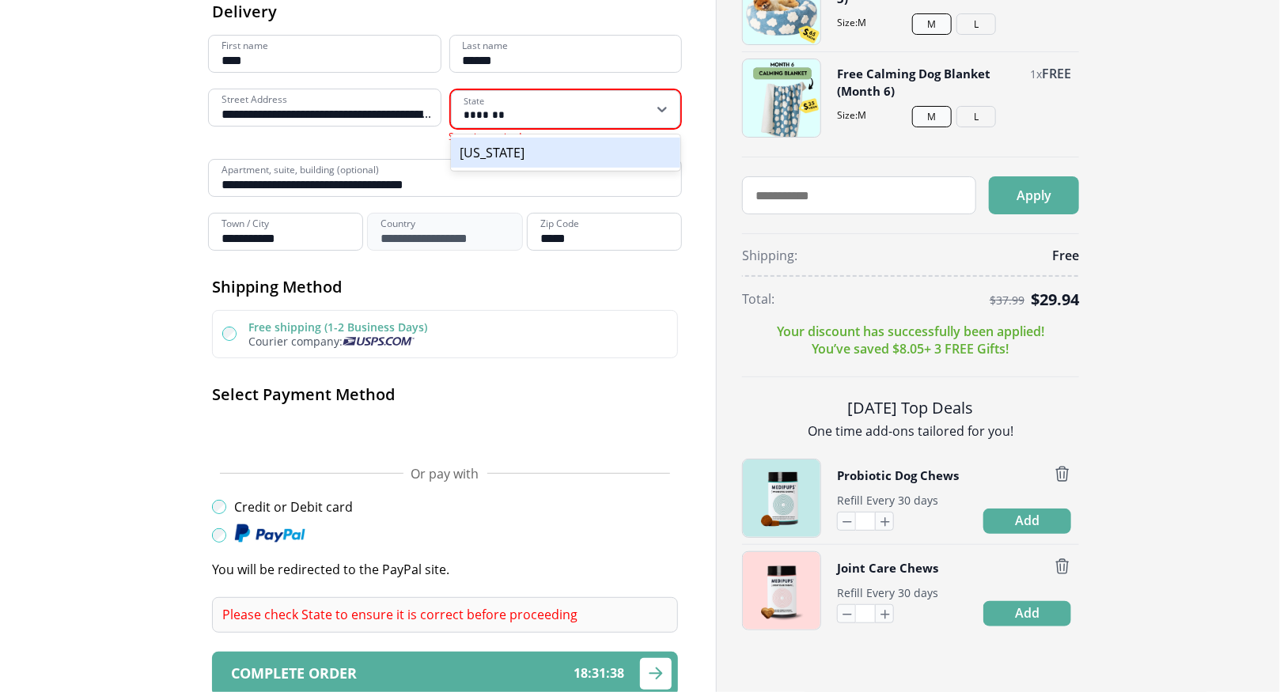
click at [493, 105] on input "********" at bounding box center [485, 109] width 41 height 32
click at [472, 156] on div "[US_STATE]" at bounding box center [566, 153] width 230 height 30
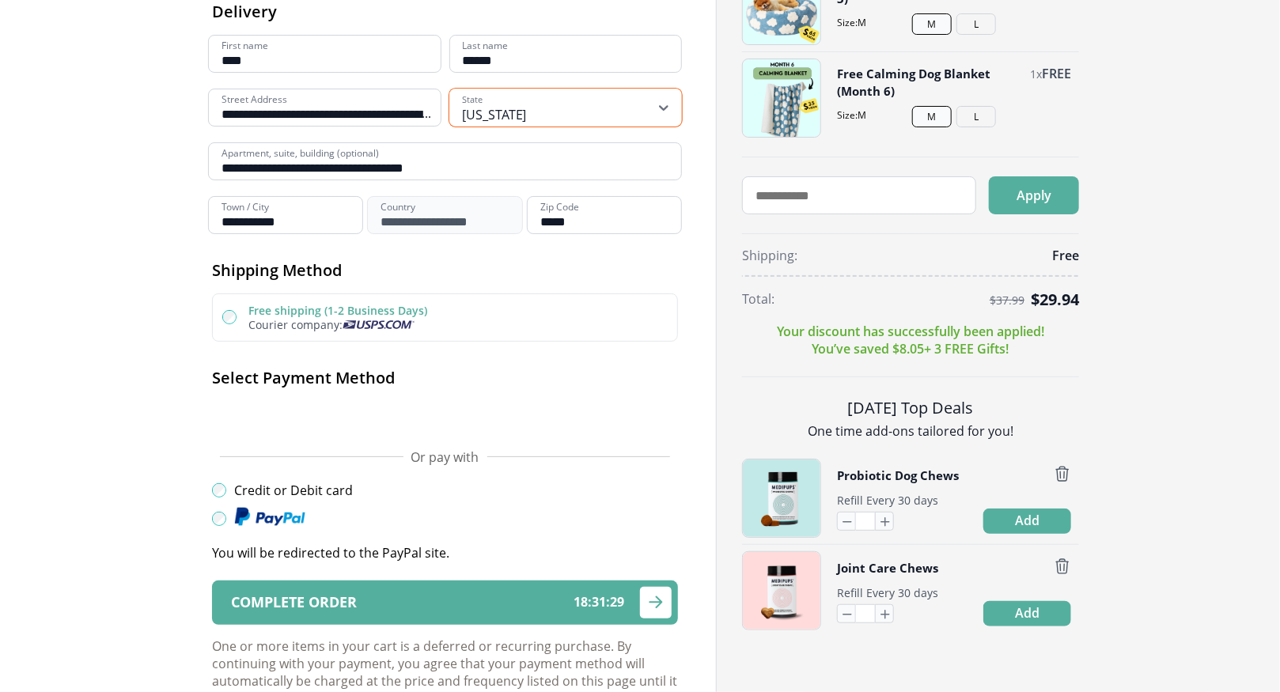
scroll to position [476, 0]
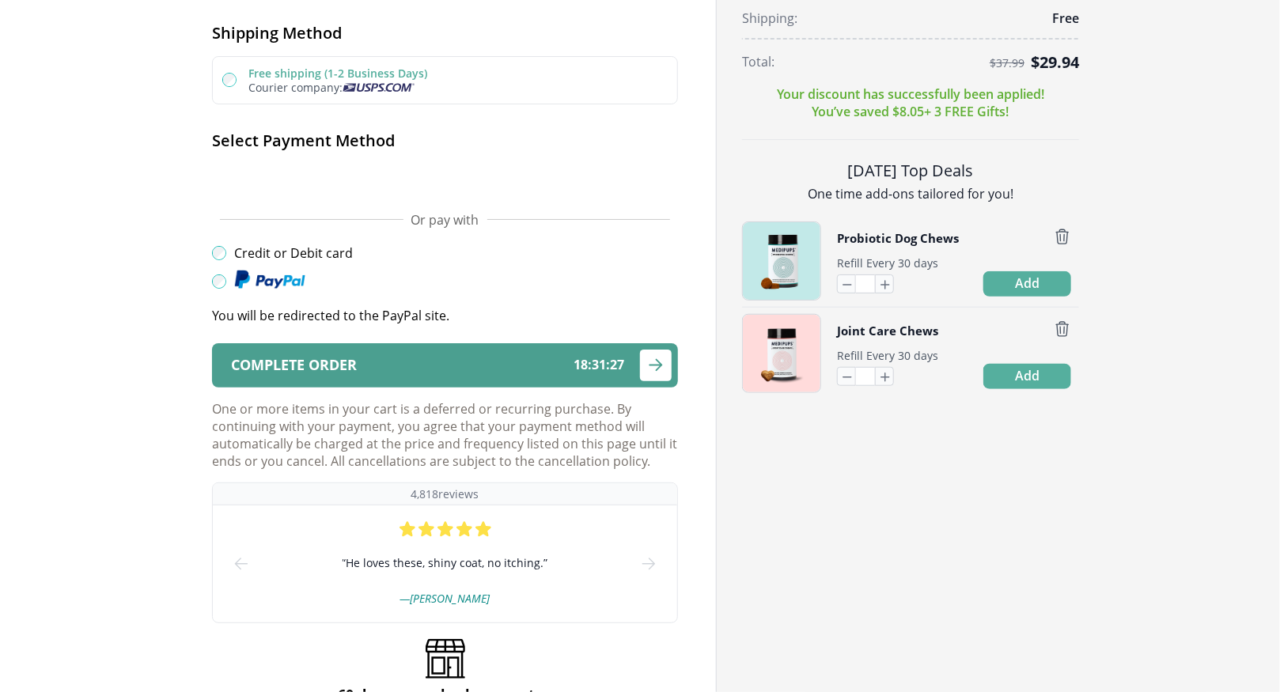
click at [366, 351] on button "Complete order 18 : 31 : 27" at bounding box center [445, 365] width 466 height 44
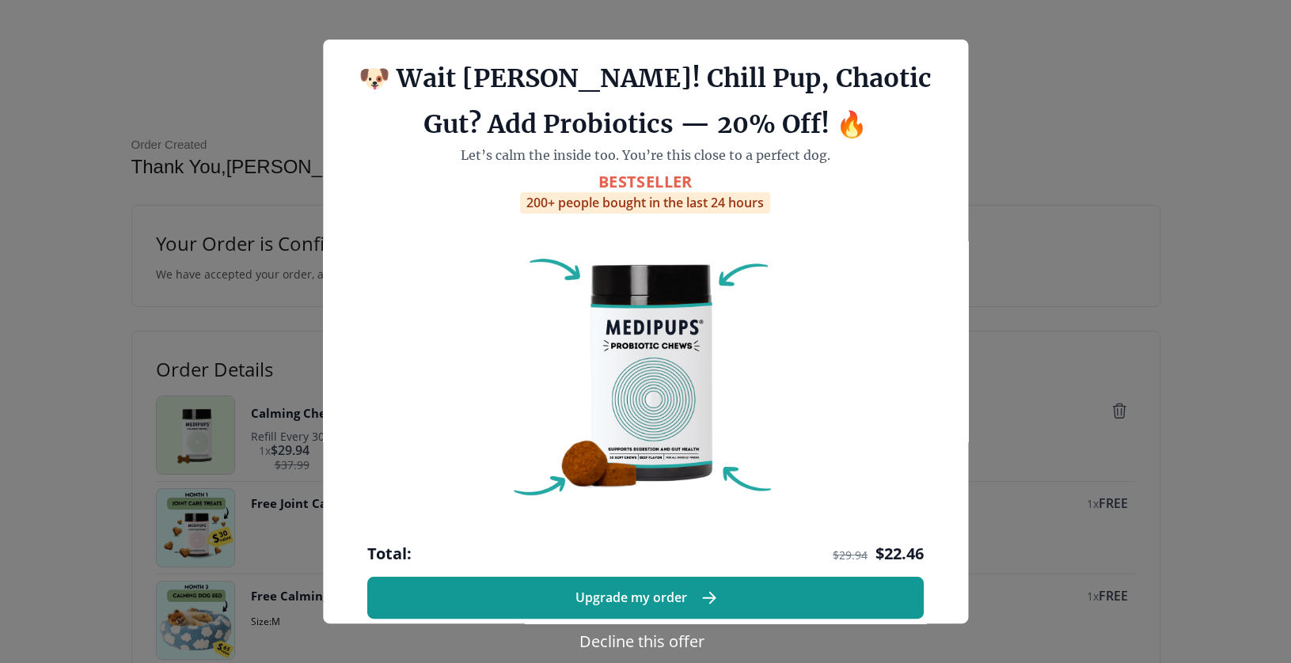
click at [645, 643] on button "Decline this offer" at bounding box center [642, 641] width 135 height 23
